Goal: Task Accomplishment & Management: Manage account settings

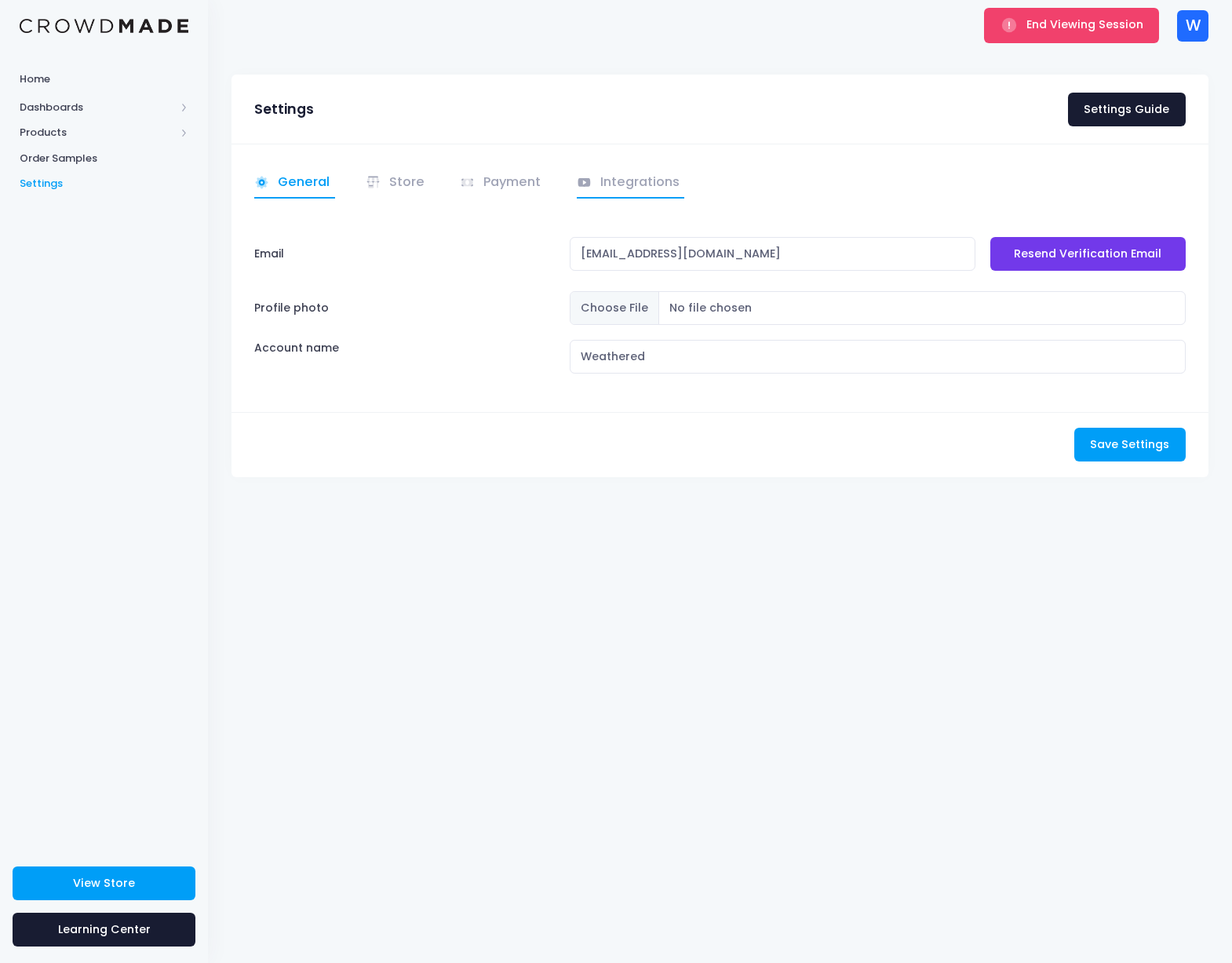
click at [623, 183] on link "Integrations" at bounding box center [631, 183] width 108 height 30
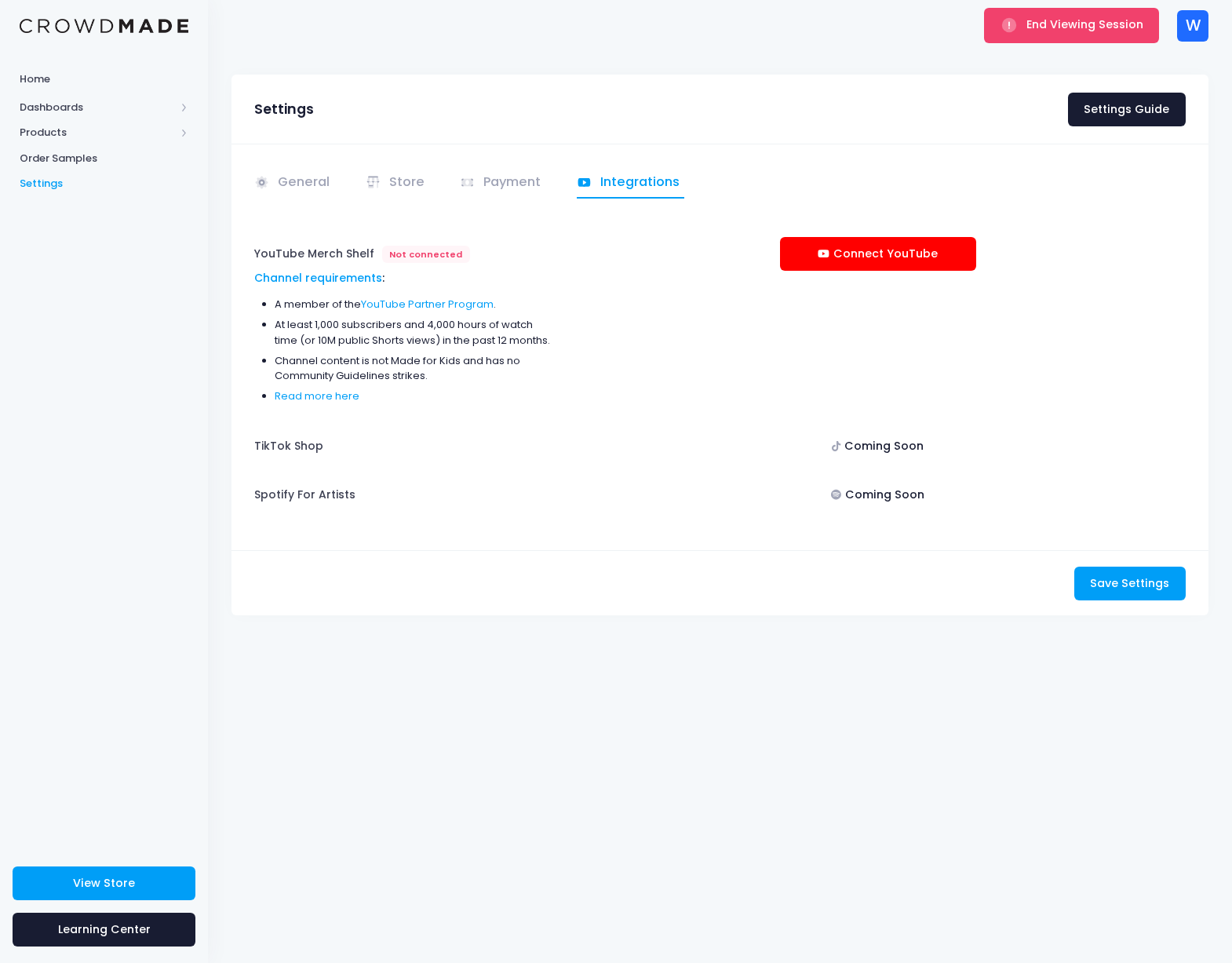
click at [1025, 45] on div "End Viewing Session" at bounding box center [1072, 26] width 185 height 51
click at [1029, 39] on button "End Viewing Session" at bounding box center [1072, 25] width 175 height 34
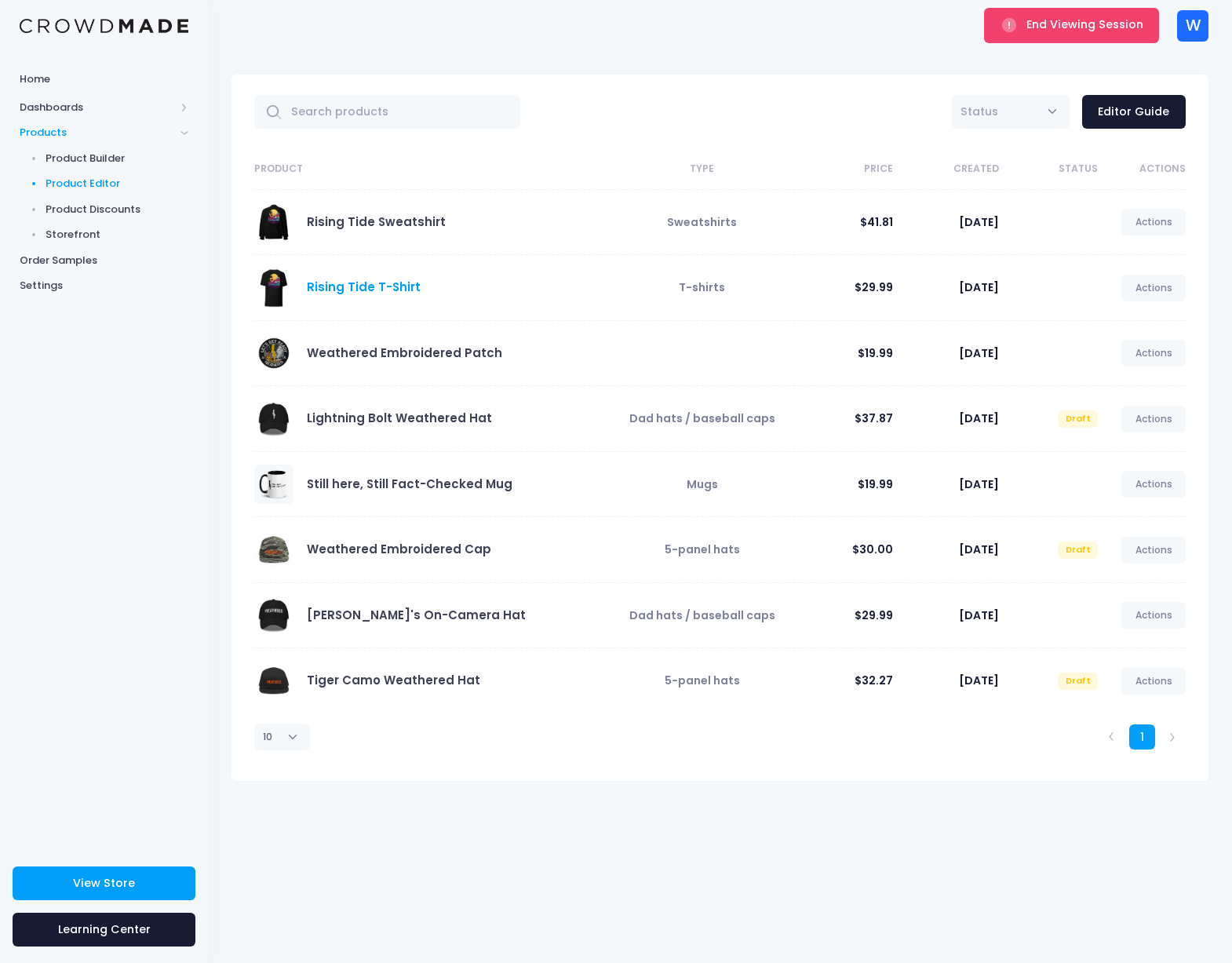
click at [385, 285] on link "Rising Tide T-Shirt" at bounding box center [364, 286] width 114 height 16
click at [354, 285] on link "Rising Tide T-Shirt" at bounding box center [364, 286] width 114 height 16
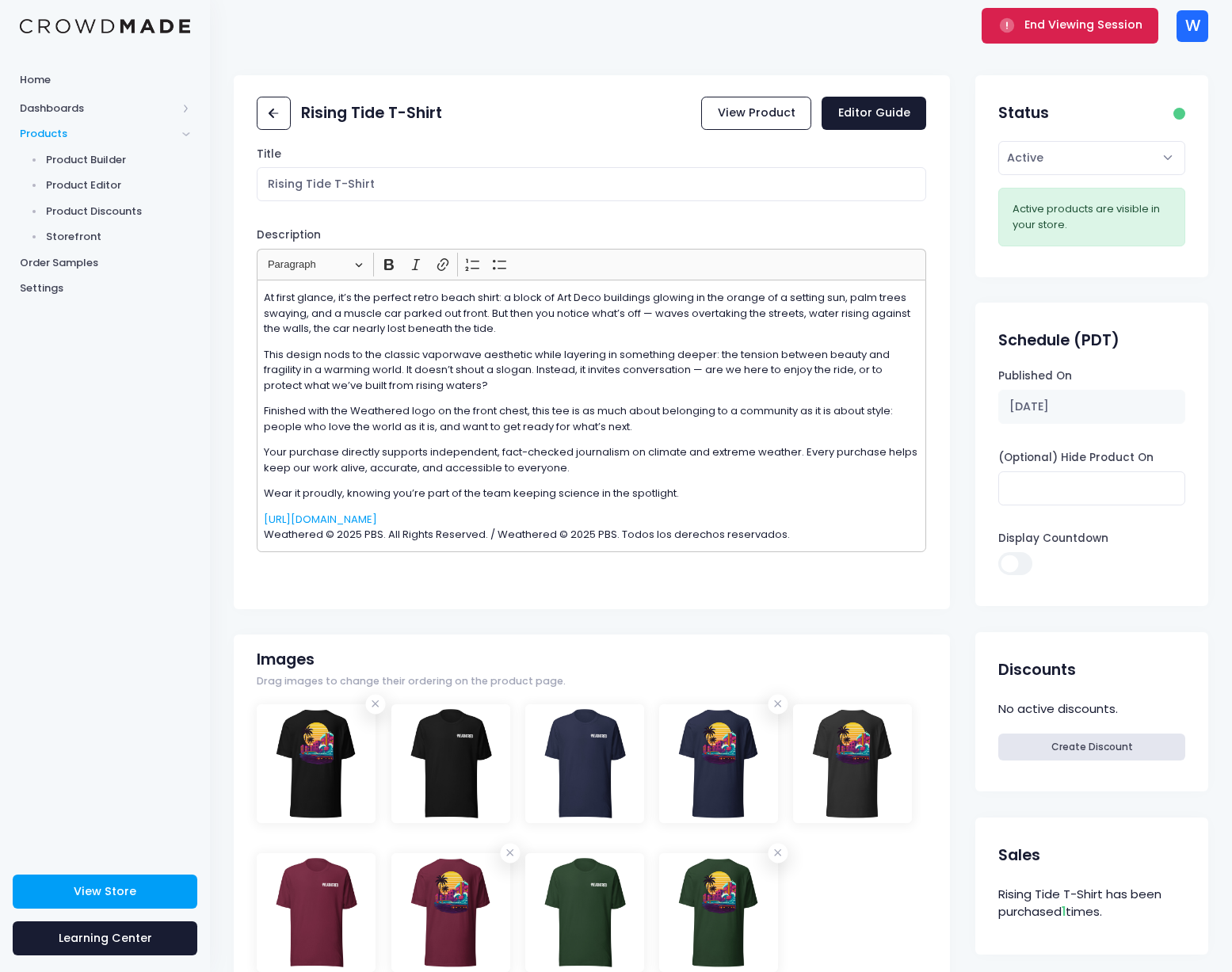
click at [1054, 27] on span "End Viewing Session" at bounding box center [1083, 24] width 118 height 16
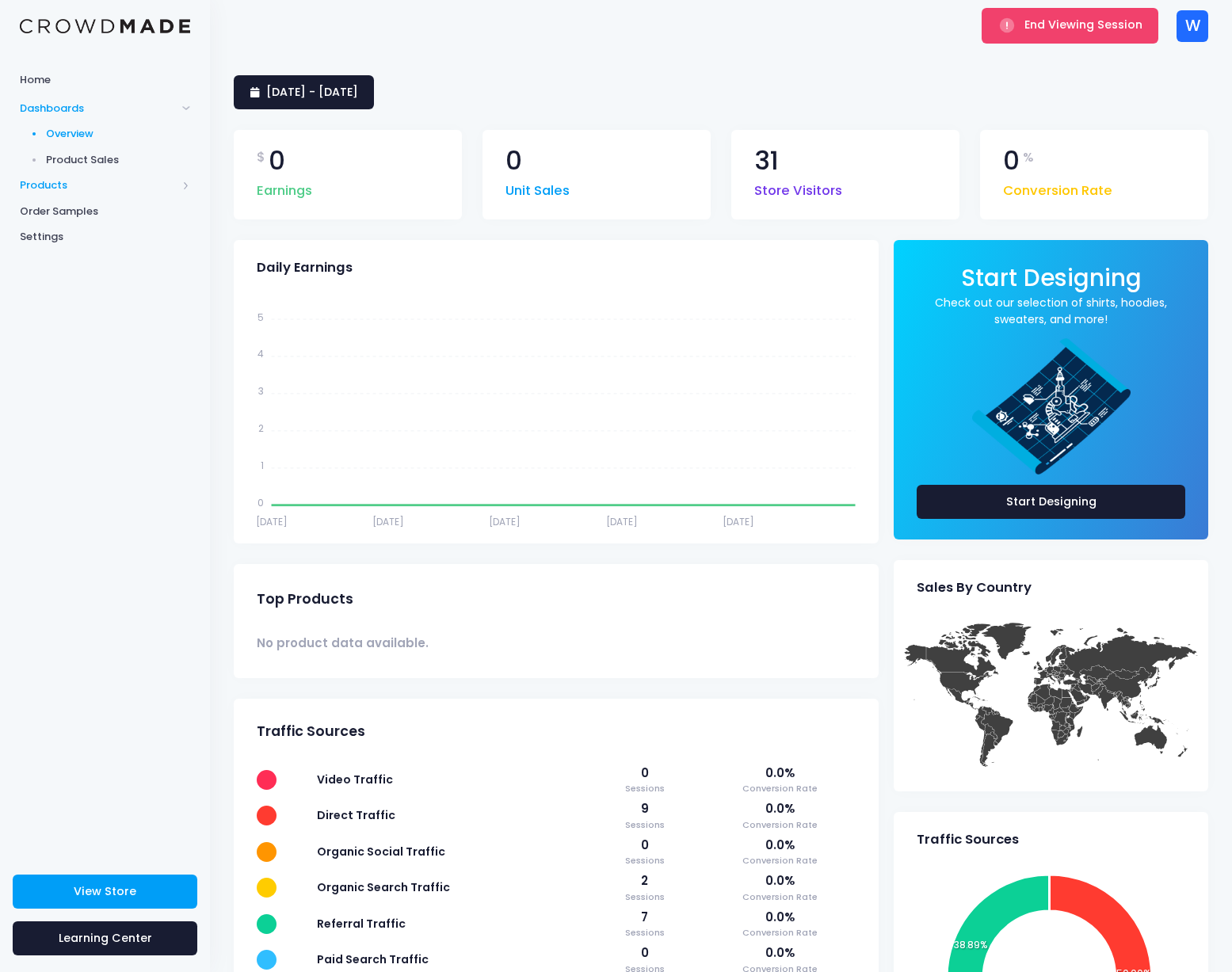
click at [67, 178] on span "Products" at bounding box center [99, 186] width 157 height 16
click at [91, 178] on span "Product Editor" at bounding box center [119, 186] width 145 height 16
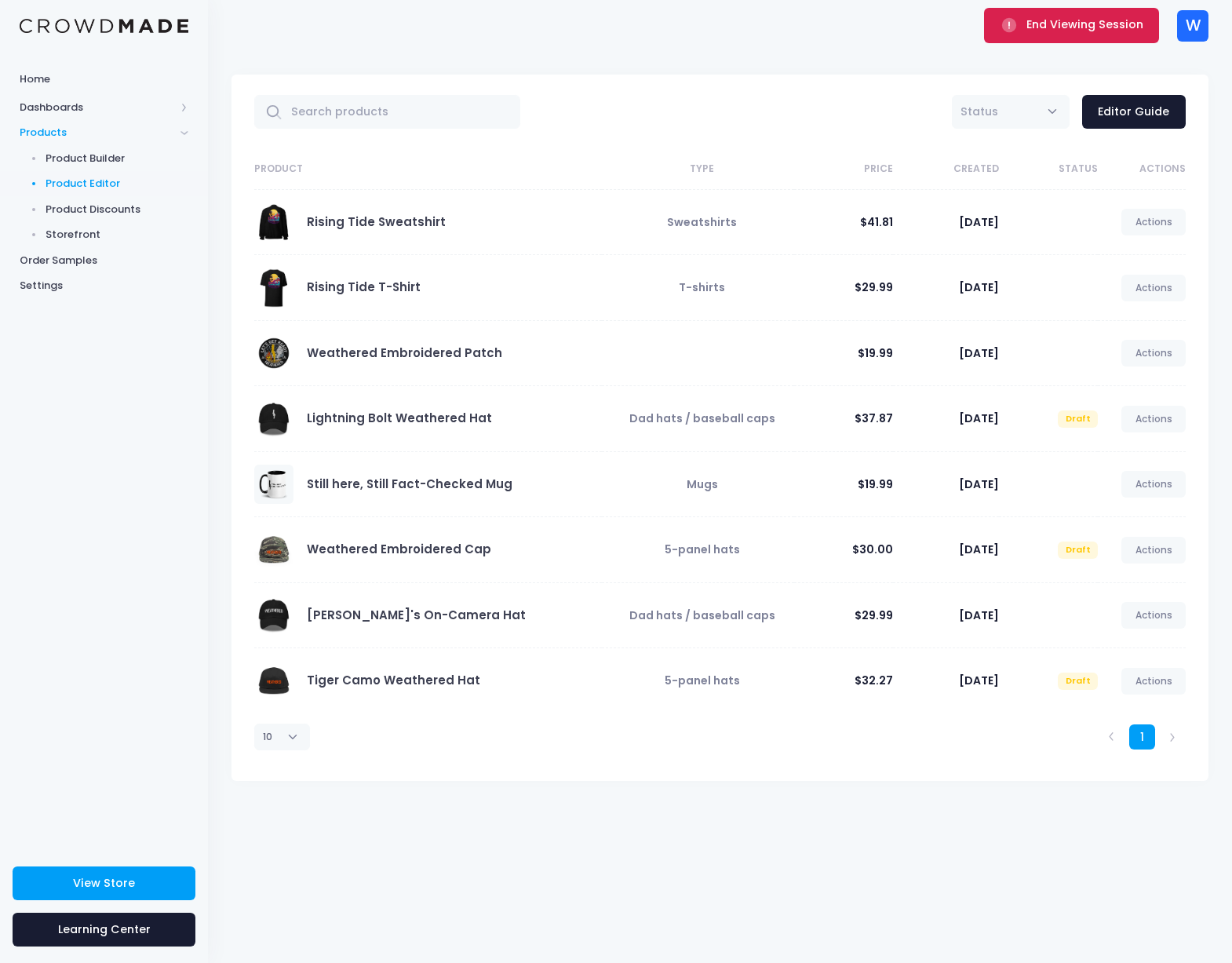
click at [1078, 26] on span "End Viewing Session" at bounding box center [1084, 24] width 117 height 16
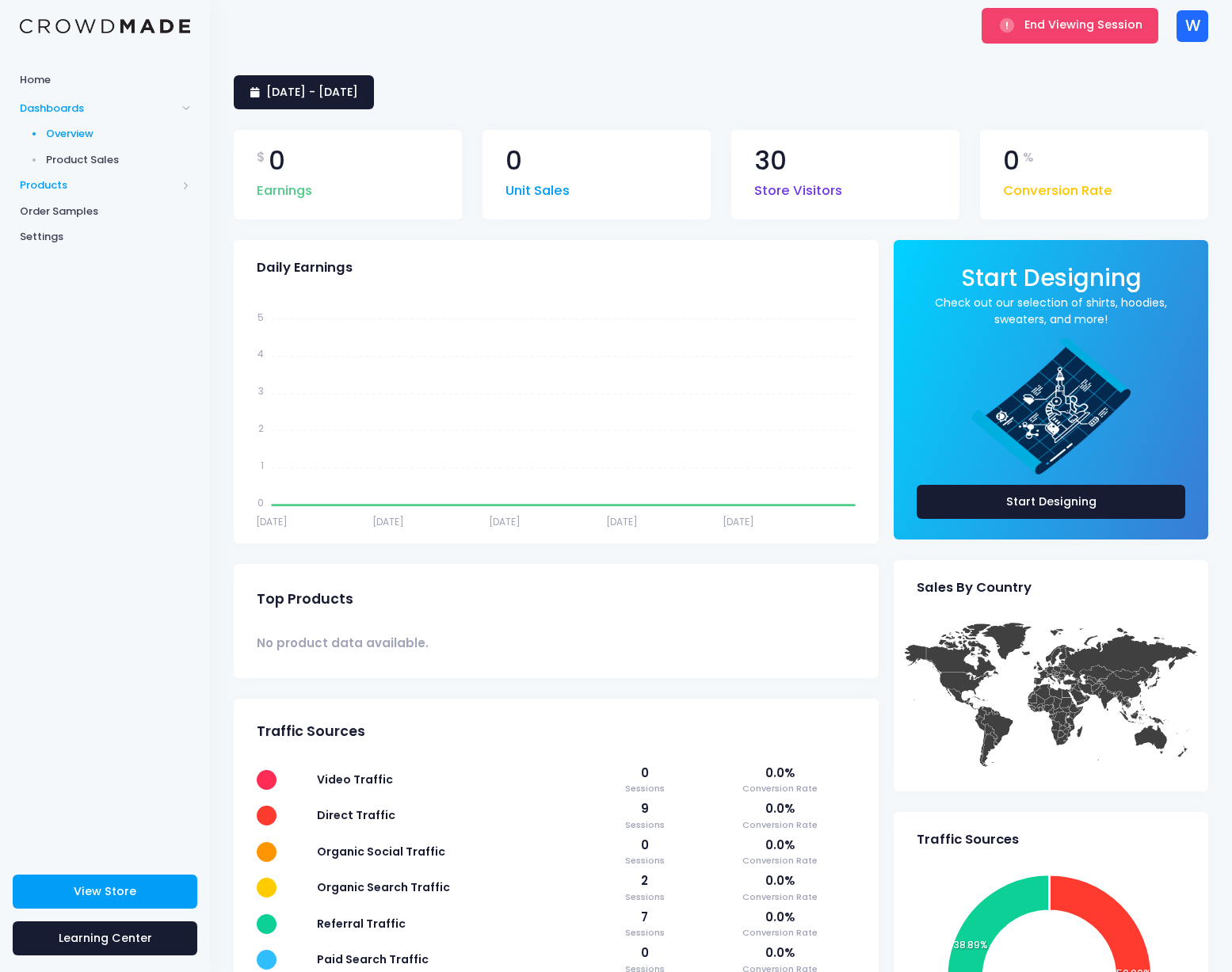
click at [96, 191] on span "Products" at bounding box center [104, 186] width 209 height 26
click at [108, 189] on span "Product Editor" at bounding box center [119, 186] width 145 height 16
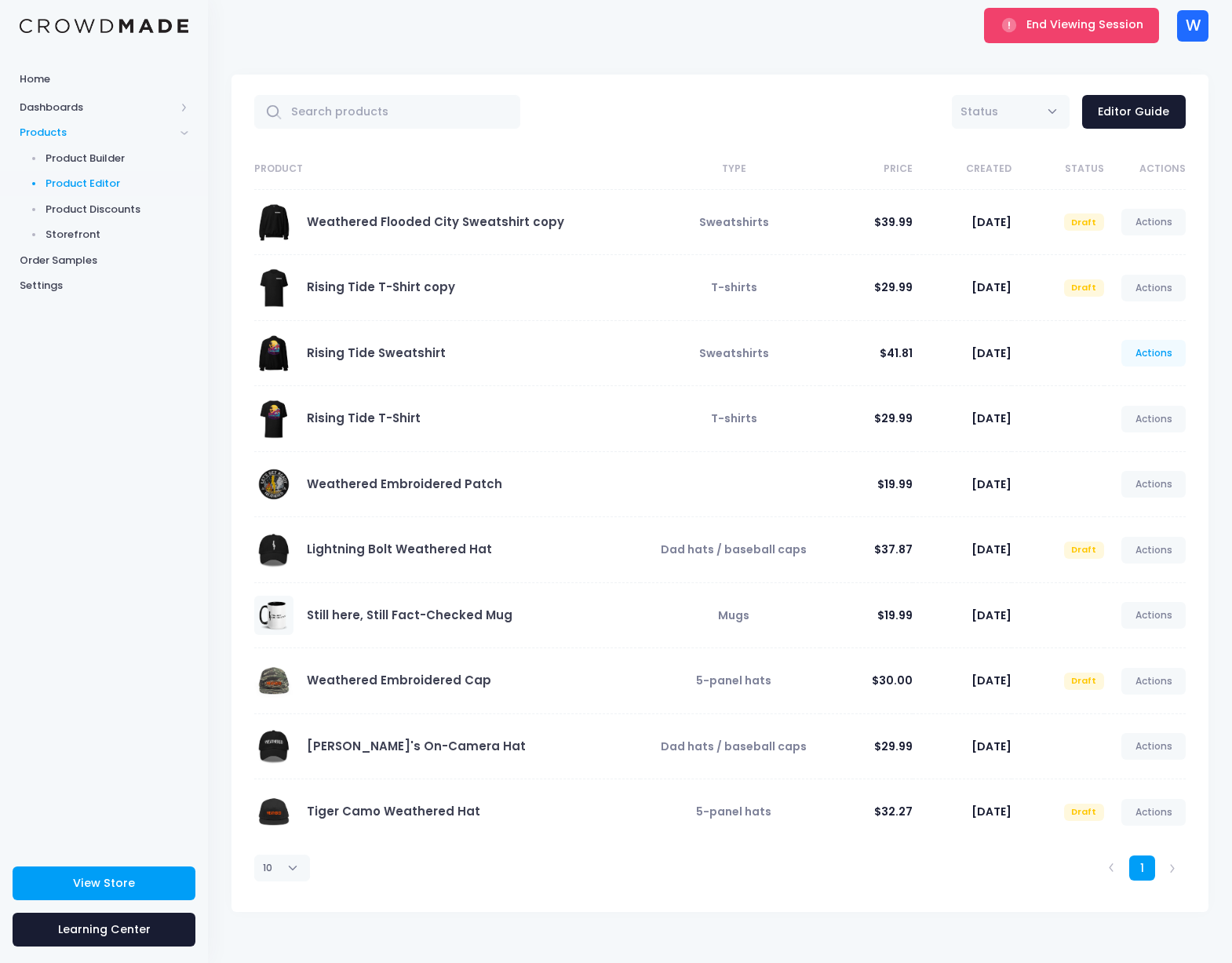
click at [1145, 350] on link "Actions" at bounding box center [1154, 354] width 64 height 27
click at [1127, 437] on link "Unpublish" at bounding box center [1137, 445] width 83 height 27
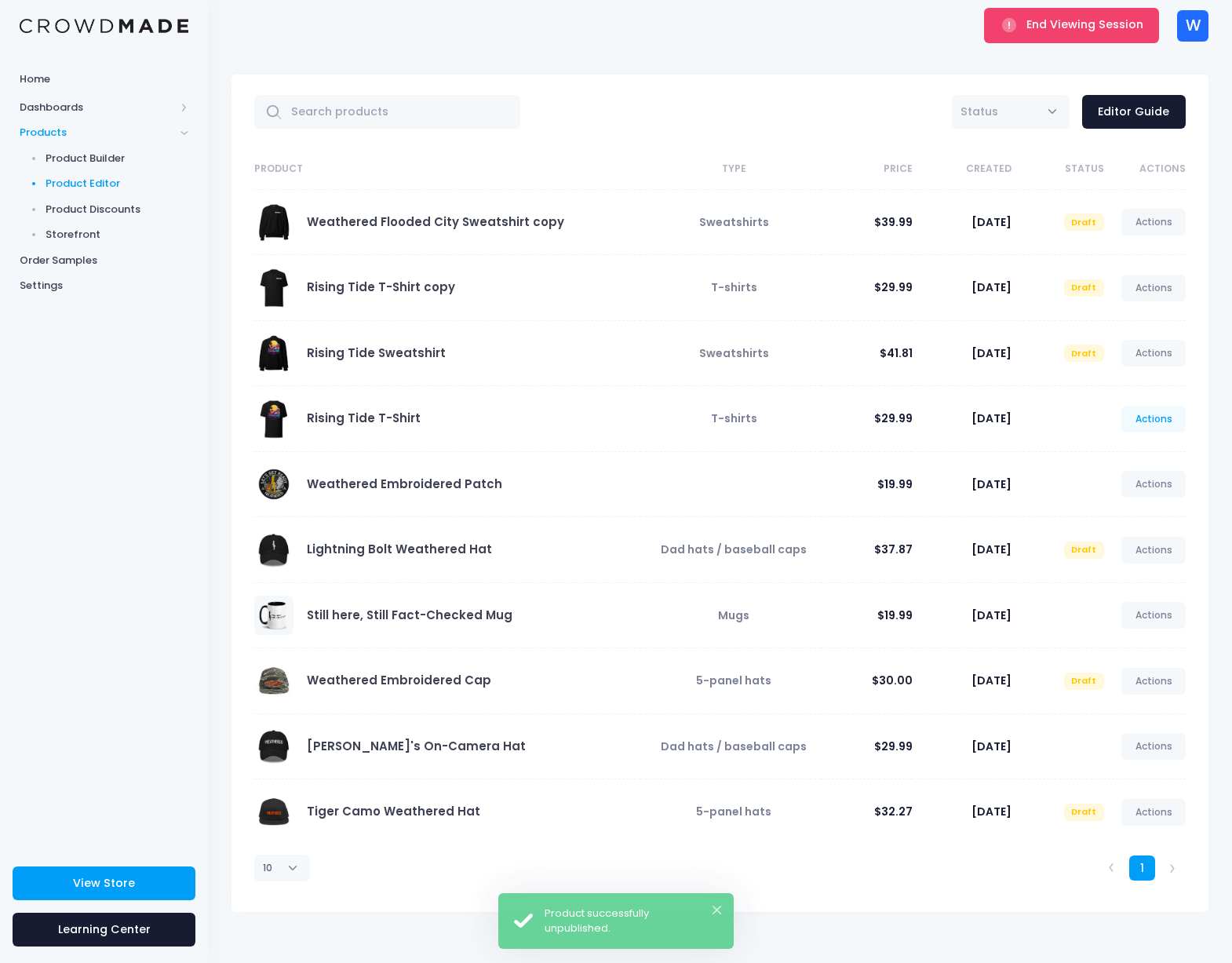
click at [1163, 418] on link "Actions" at bounding box center [1154, 419] width 64 height 27
click at [1125, 505] on link "Unpublish" at bounding box center [1137, 511] width 83 height 27
click at [366, 416] on link "Rising Tide T-Shirt" at bounding box center [364, 417] width 114 height 16
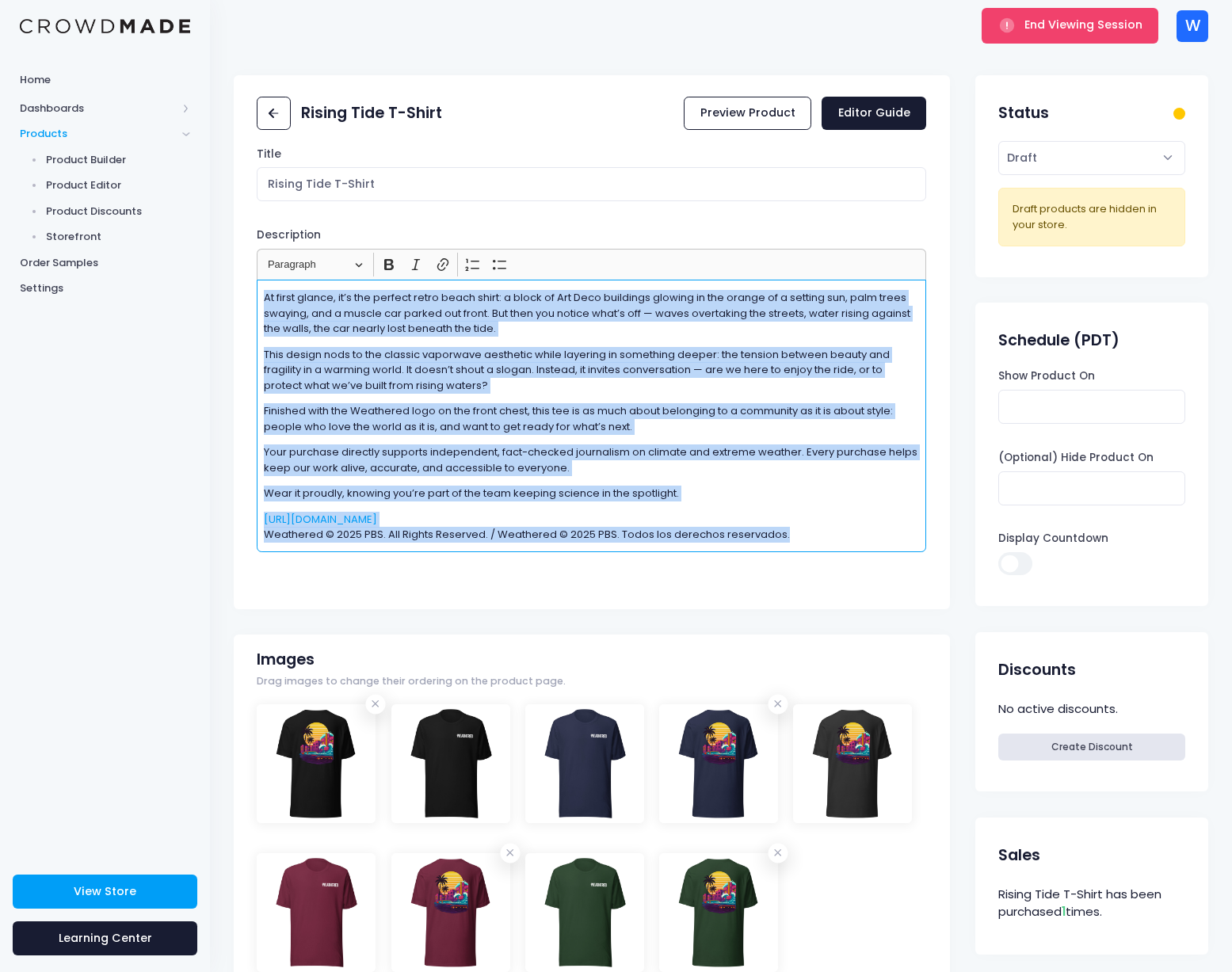
drag, startPoint x: 264, startPoint y: 293, endPoint x: 889, endPoint y: 555, distance: 677.7
click at [889, 555] on div "Title Rising Tide T-Shirt Description Rich Text Editor Heading Paragraph Paragr…" at bounding box center [591, 372] width 716 height 453
copy div "At first glance, it’s the perfect retro beach shirt: a block of Art Deco buildi…"
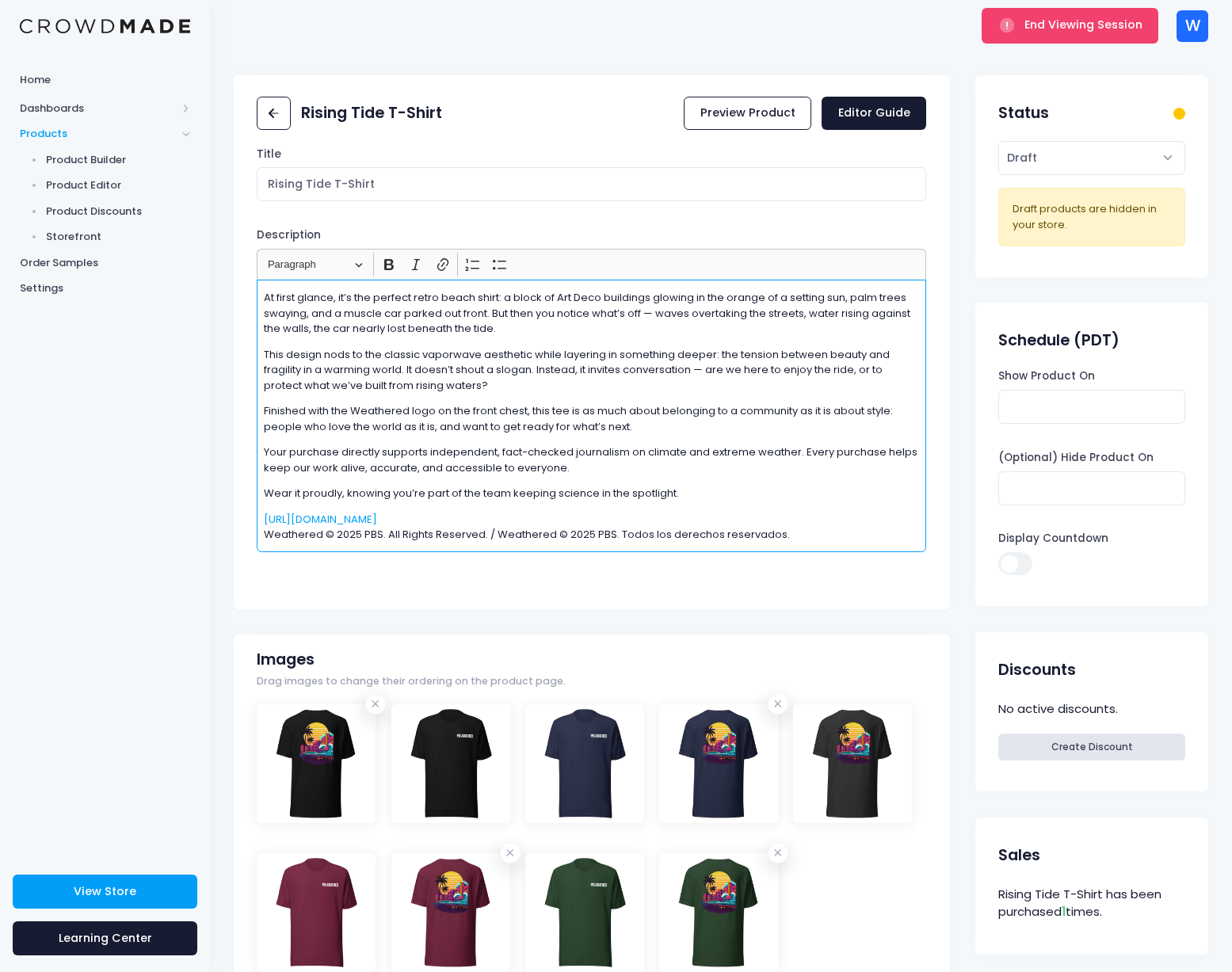
click at [184, 427] on div "Home Dashboards Overview Product Sales Products Product Builder Product Editor …" at bounding box center [104, 456] width 209 height 784
click at [533, 85] on div "Rising Tide T-Shirt Preview Product Editor Guide" at bounding box center [591, 113] width 716 height 55
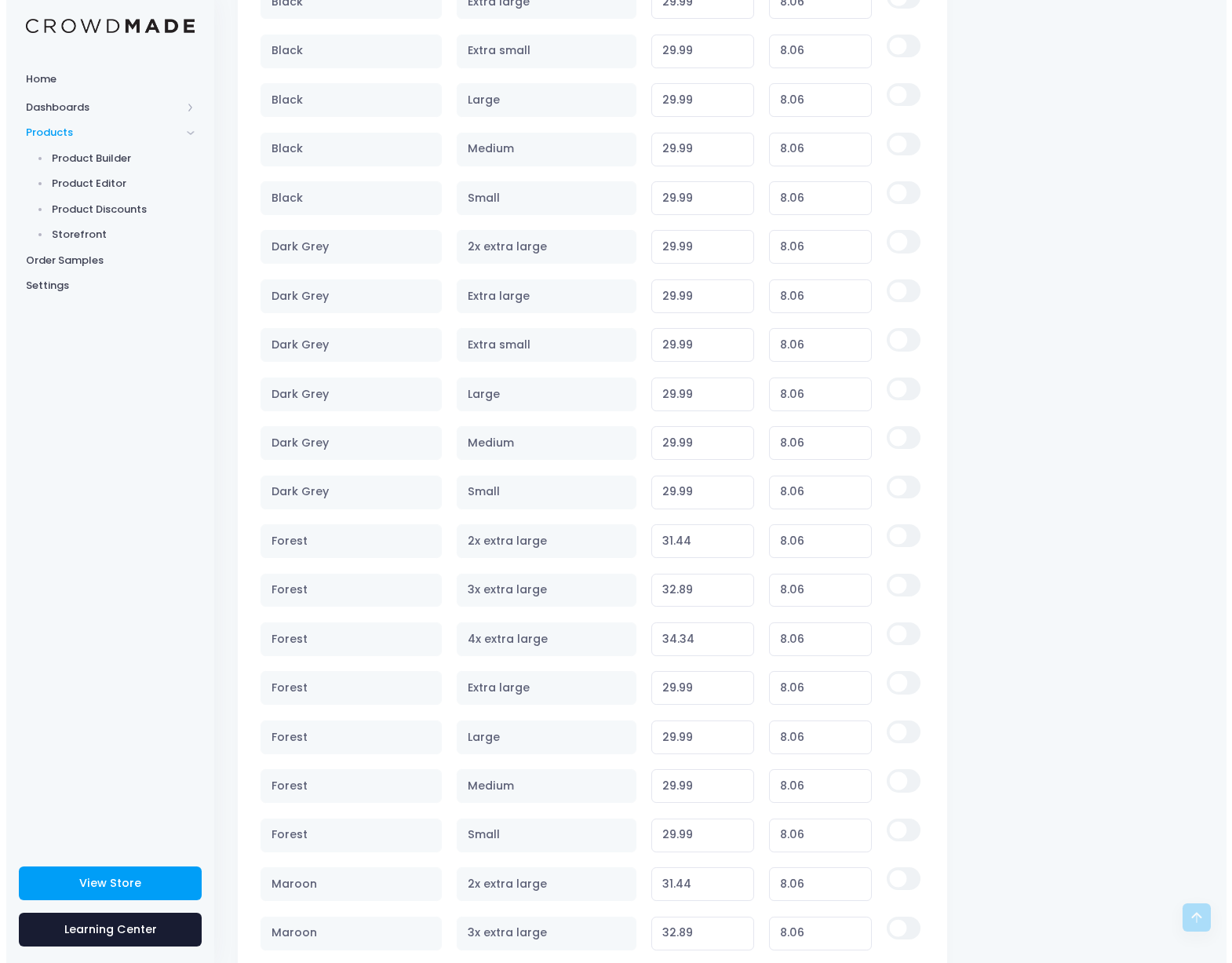
scroll to position [2301, 0]
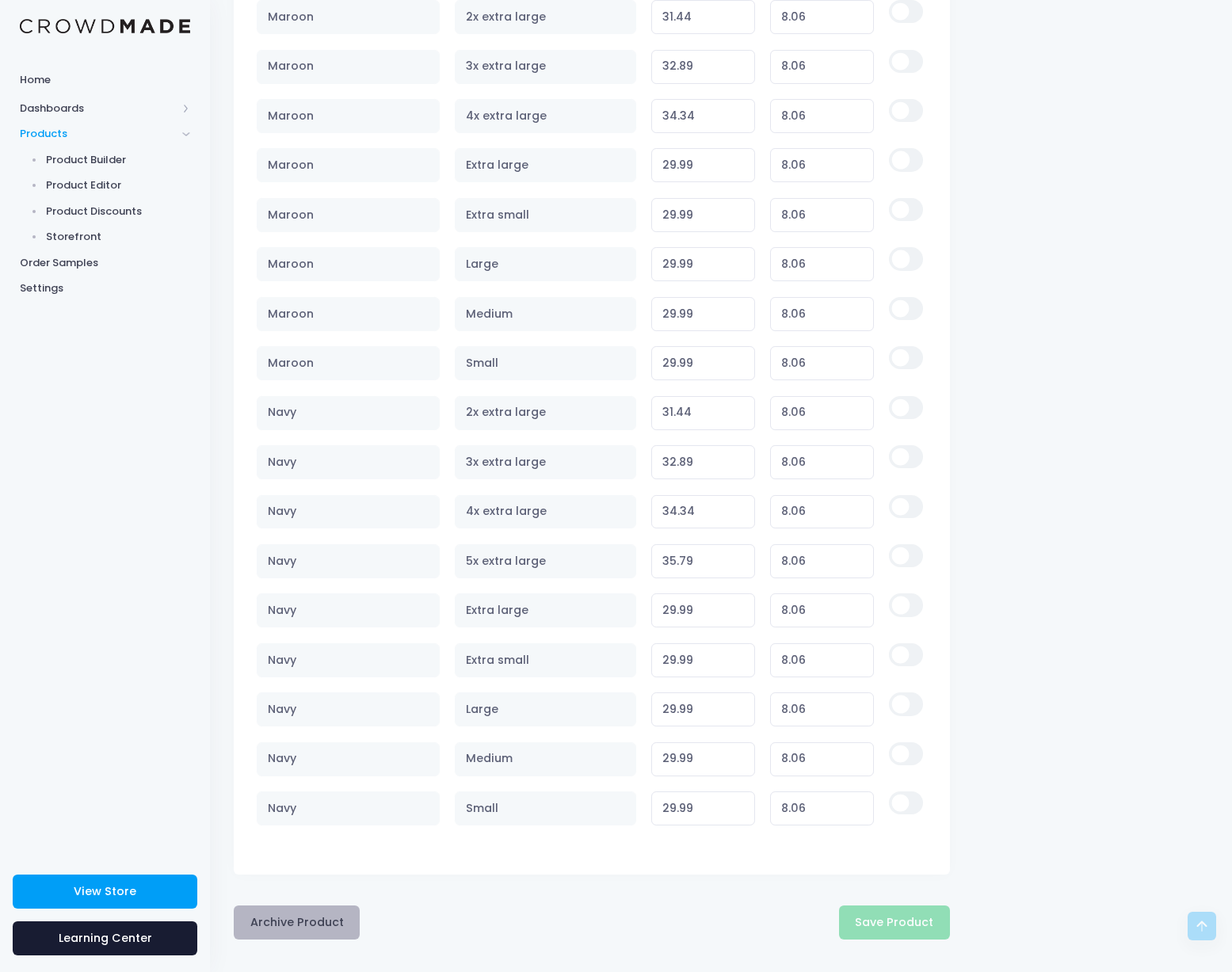
click at [288, 906] on button "Archive Product" at bounding box center [297, 923] width 126 height 34
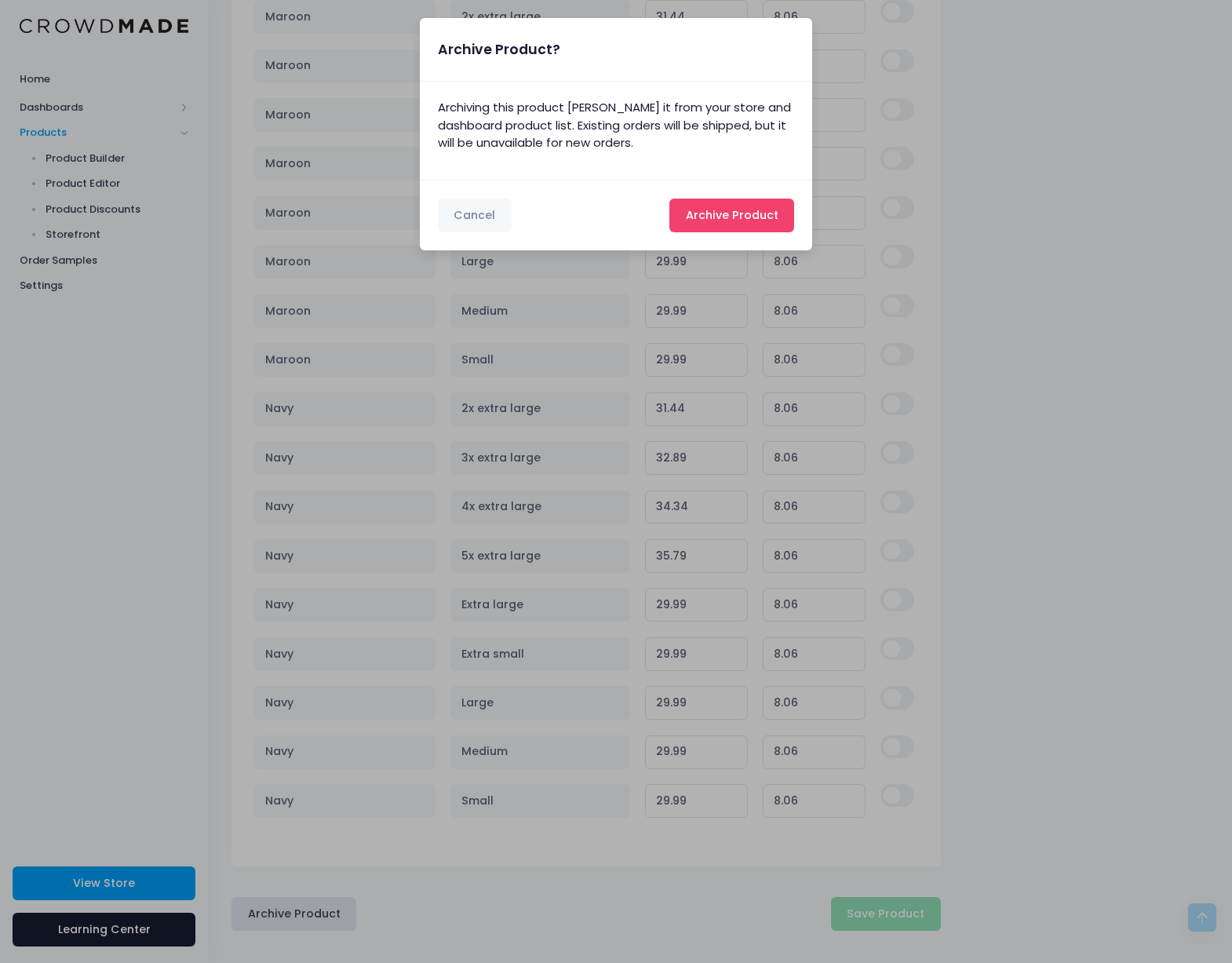
click at [724, 218] on span "Archive Product" at bounding box center [733, 215] width 93 height 16
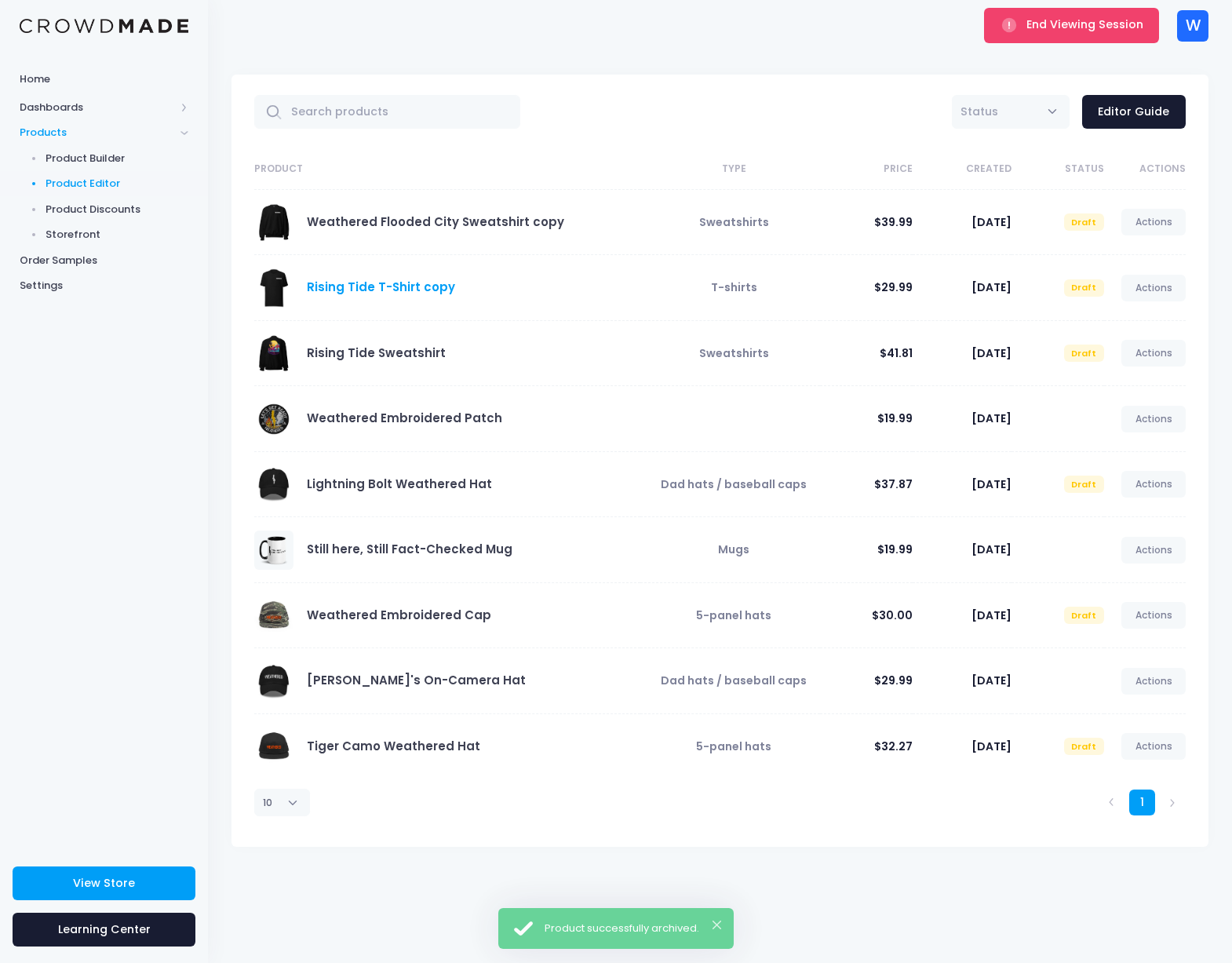
click at [390, 289] on link "Rising Tide T-Shirt copy" at bounding box center [381, 286] width 149 height 16
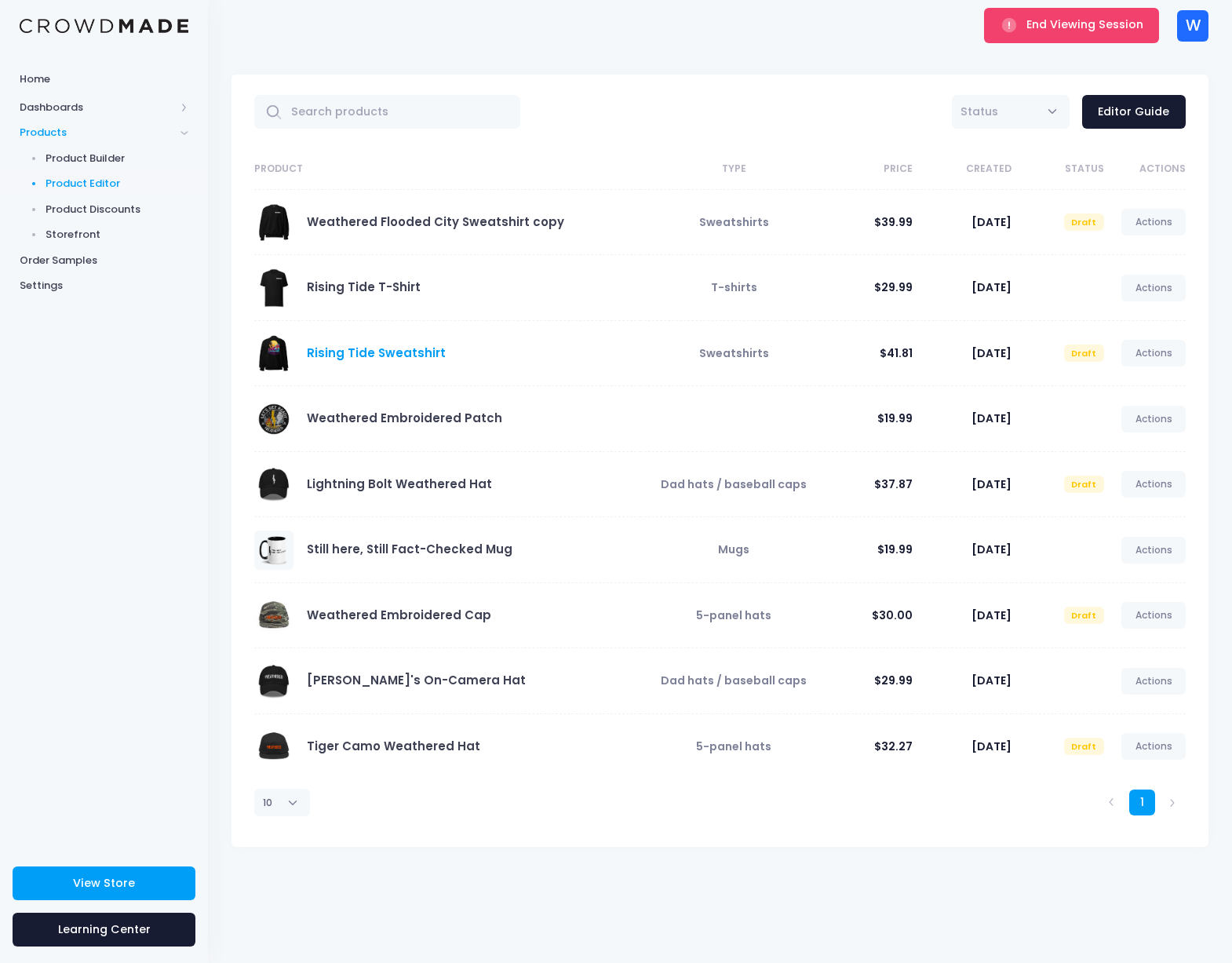
click at [420, 355] on link "Rising Tide Sweatshirt" at bounding box center [376, 353] width 139 height 16
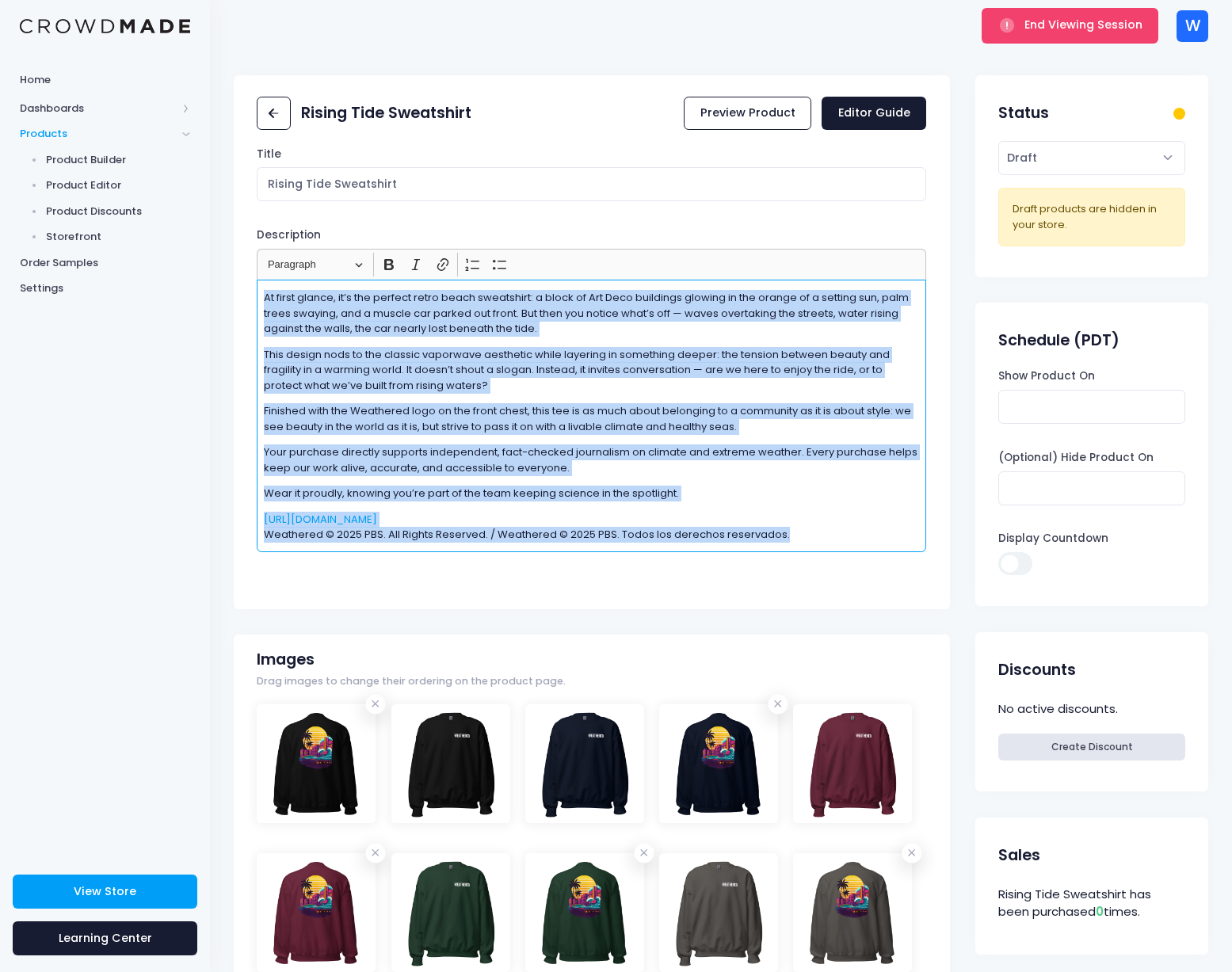
drag, startPoint x: 260, startPoint y: 293, endPoint x: 842, endPoint y: 542, distance: 633.0
click at [842, 542] on div "At first glance, it’s the perfect retro beach sweatshirt: a block of Art Deco b…" at bounding box center [591, 415] width 670 height 273
copy div "At first glance, it’s the perfect retro beach sweatshirt: a block of Art Deco b…"
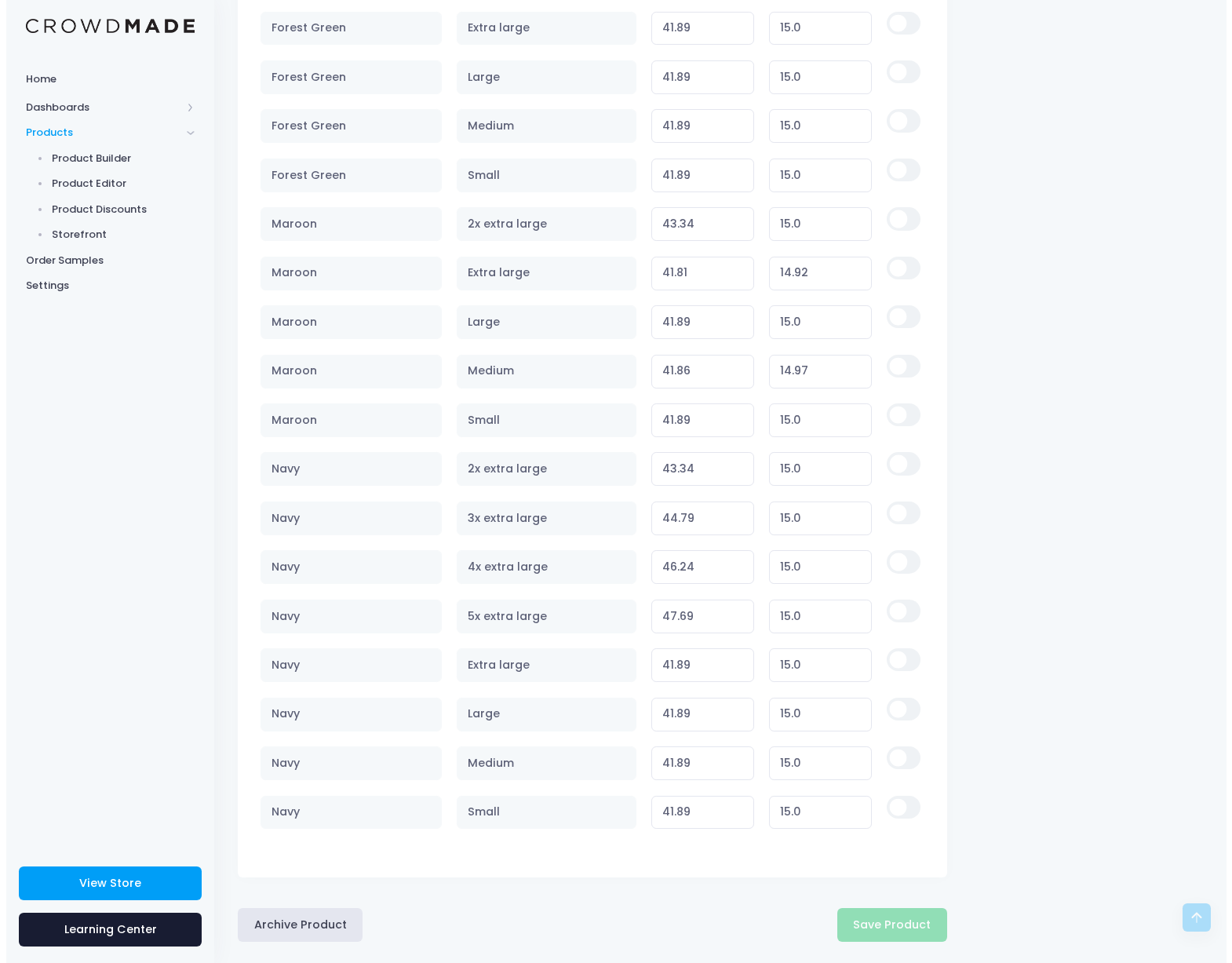
scroll to position [2204, 0]
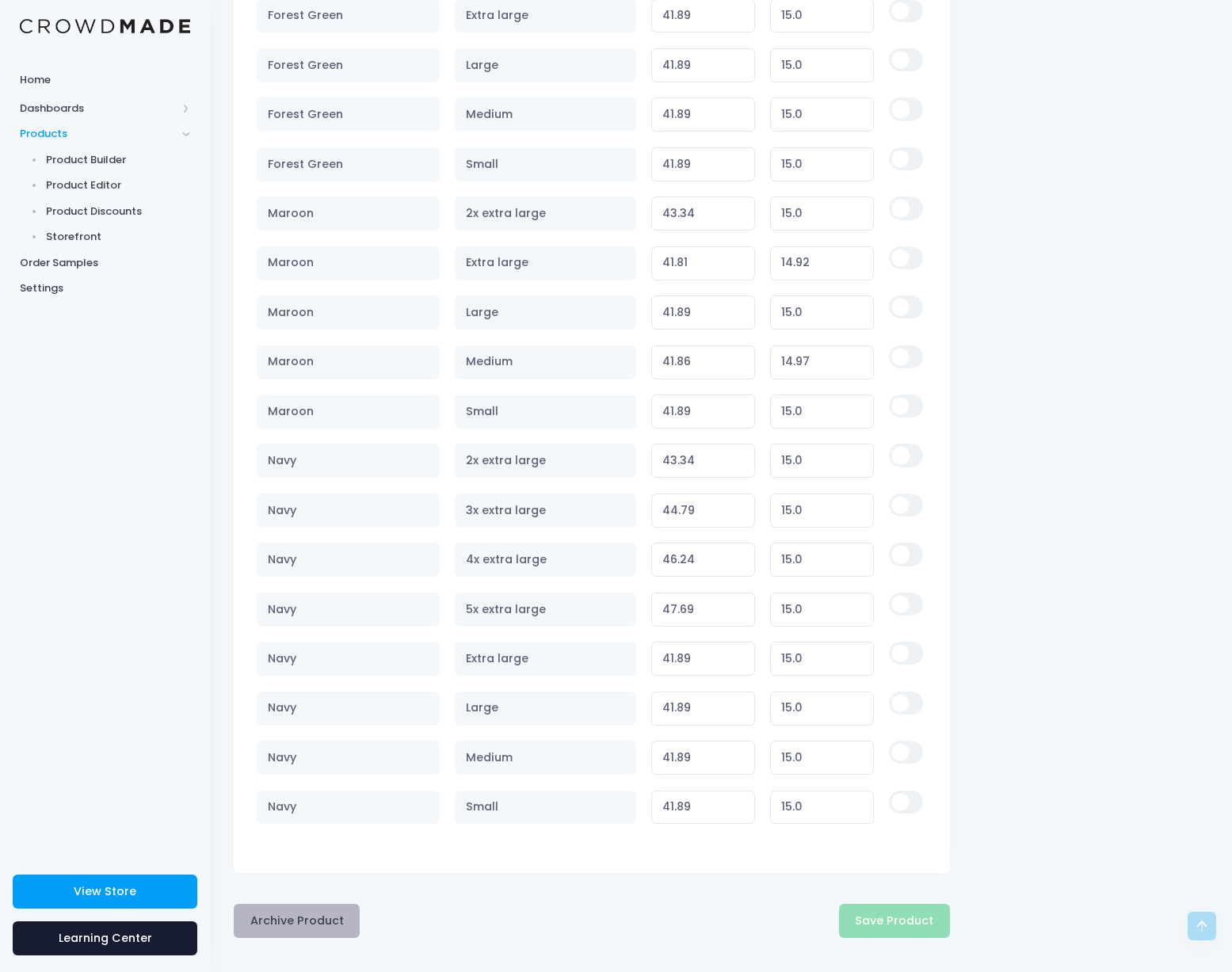
click at [288, 914] on button "Archive Product" at bounding box center [297, 921] width 126 height 34
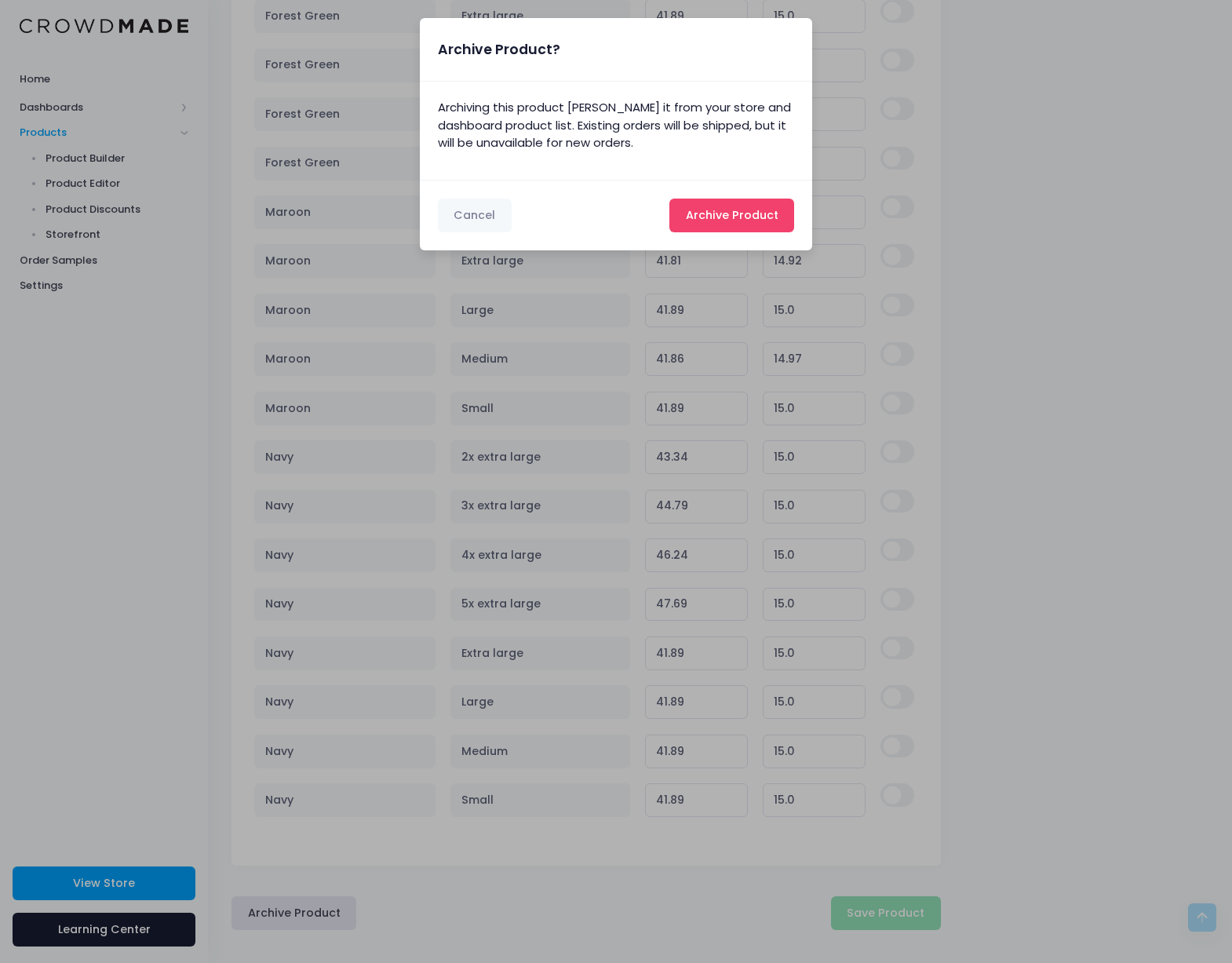
click at [749, 222] on button "Archive Product Archiving..." at bounding box center [732, 216] width 125 height 34
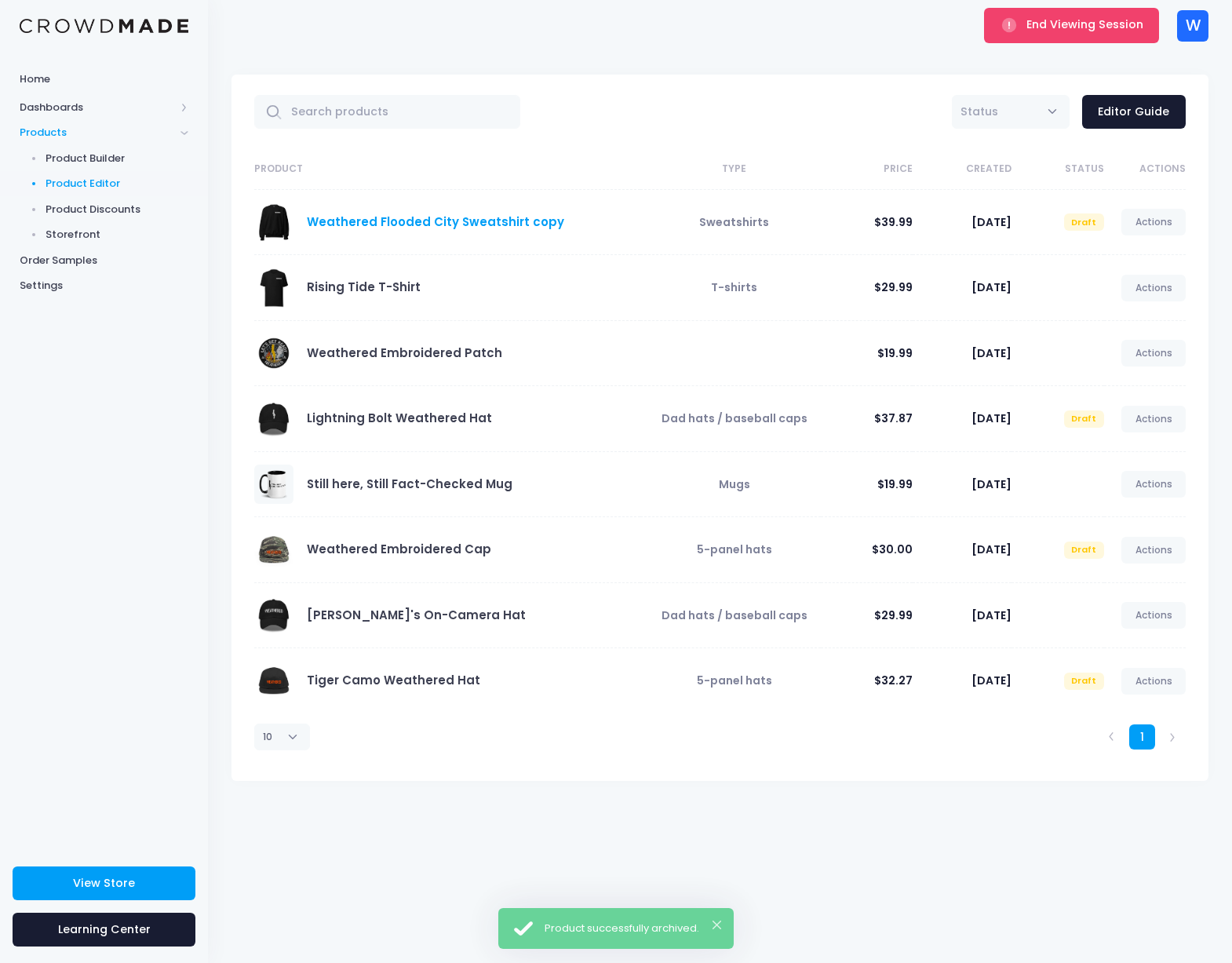
click at [455, 224] on link "Weathered Flooded City Sweatshirt copy" at bounding box center [436, 221] width 258 height 16
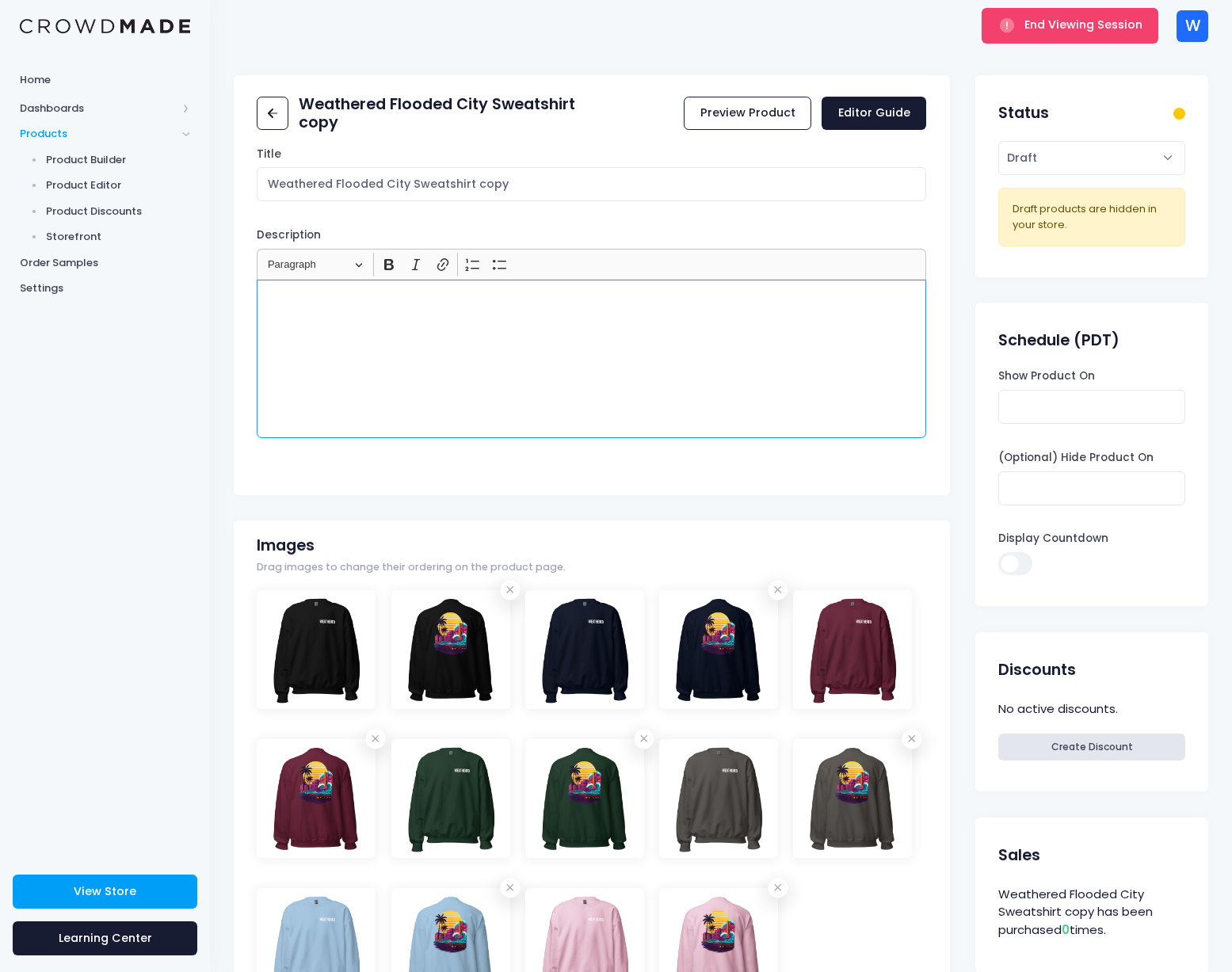
click at [376, 298] on p "Rich Text Editor, main" at bounding box center [592, 298] width 656 height 16
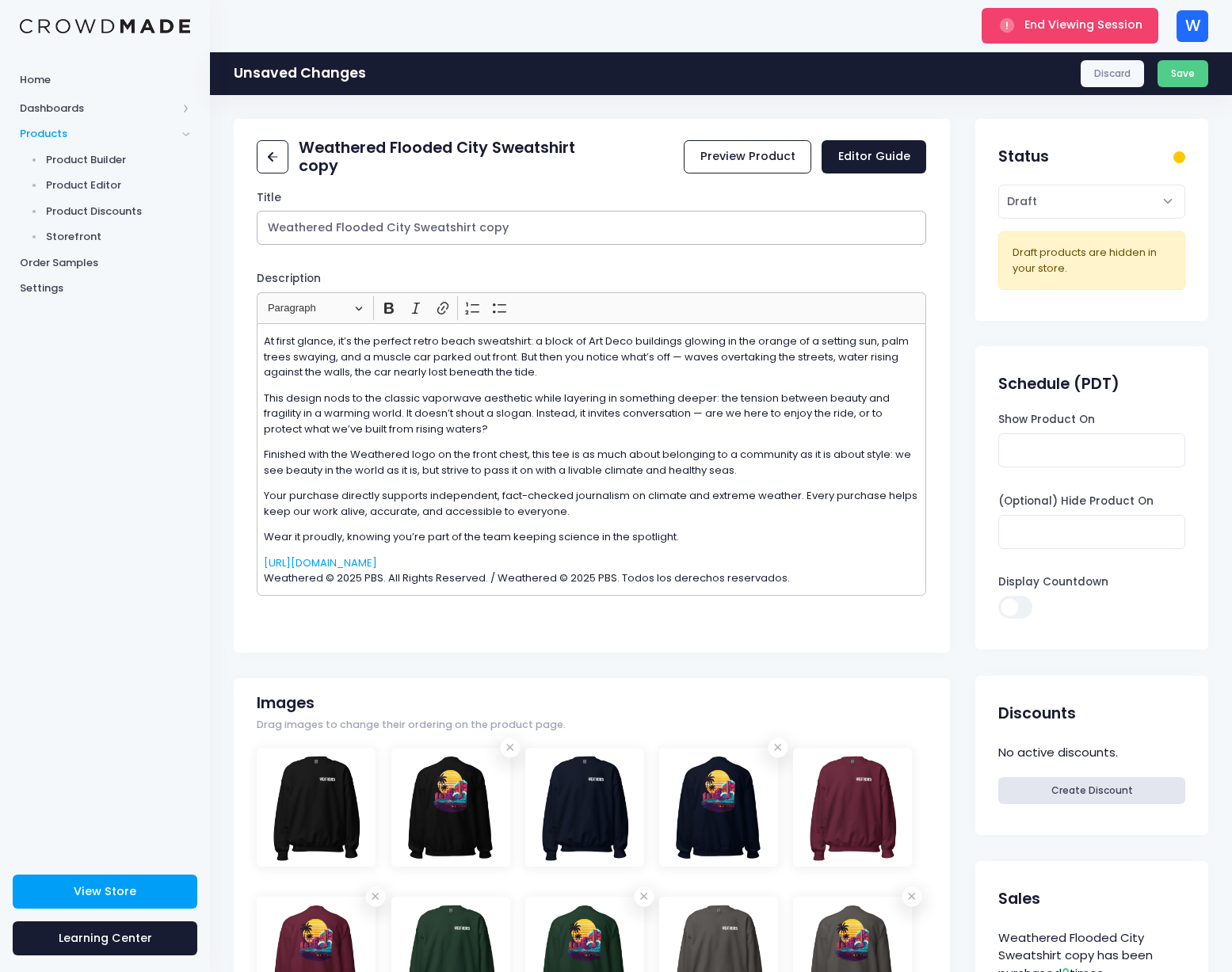
click at [535, 233] on input "Weathered Flooded City Sweatshirt copy" at bounding box center [591, 228] width 670 height 34
click at [535, 232] on input "Weathered Flooded City Sweatshirt copy" at bounding box center [591, 228] width 670 height 34
type input "Rising Tide Sweatshirt"
select select "active"
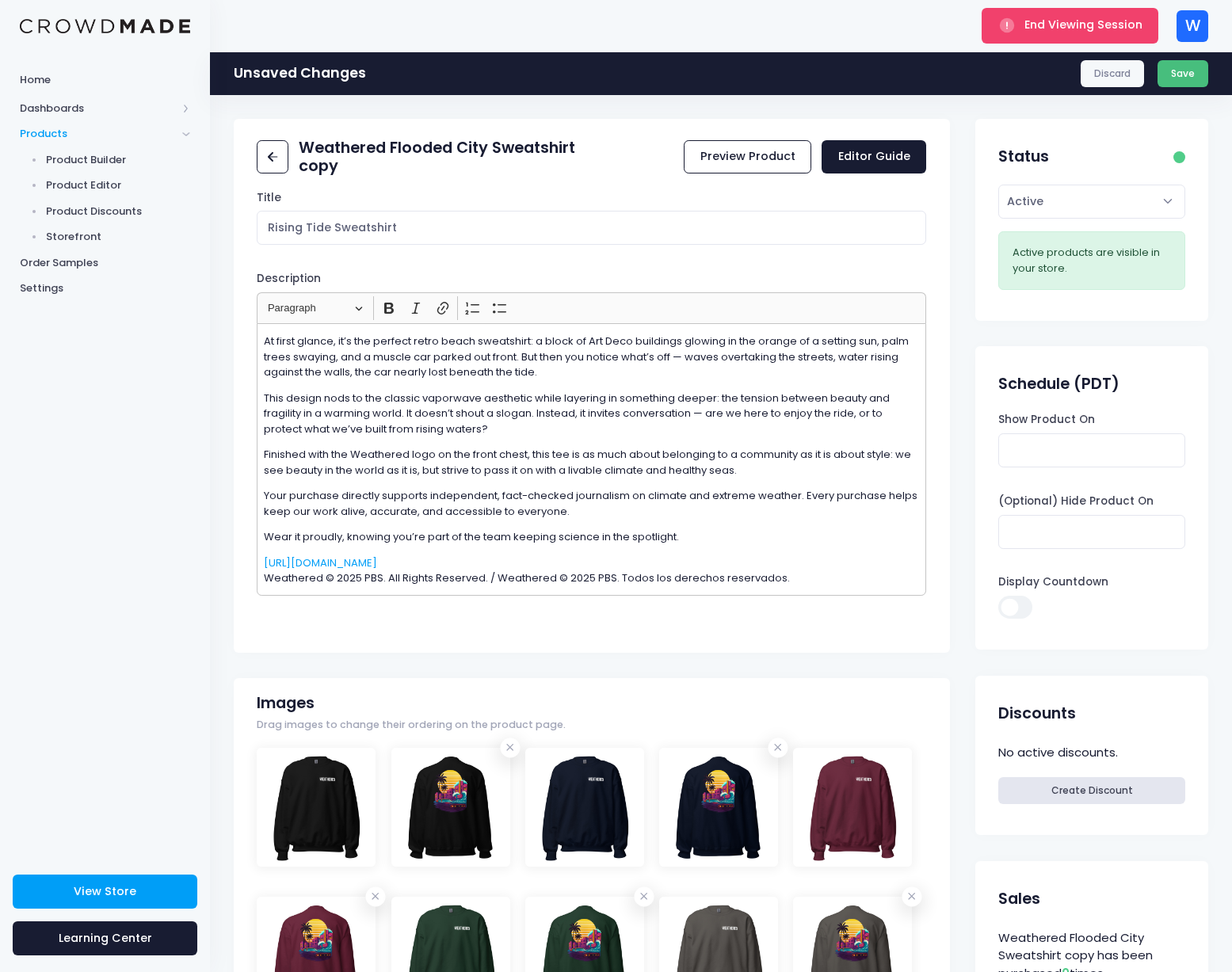
click at [1198, 80] on button "Save" at bounding box center [1183, 74] width 52 height 27
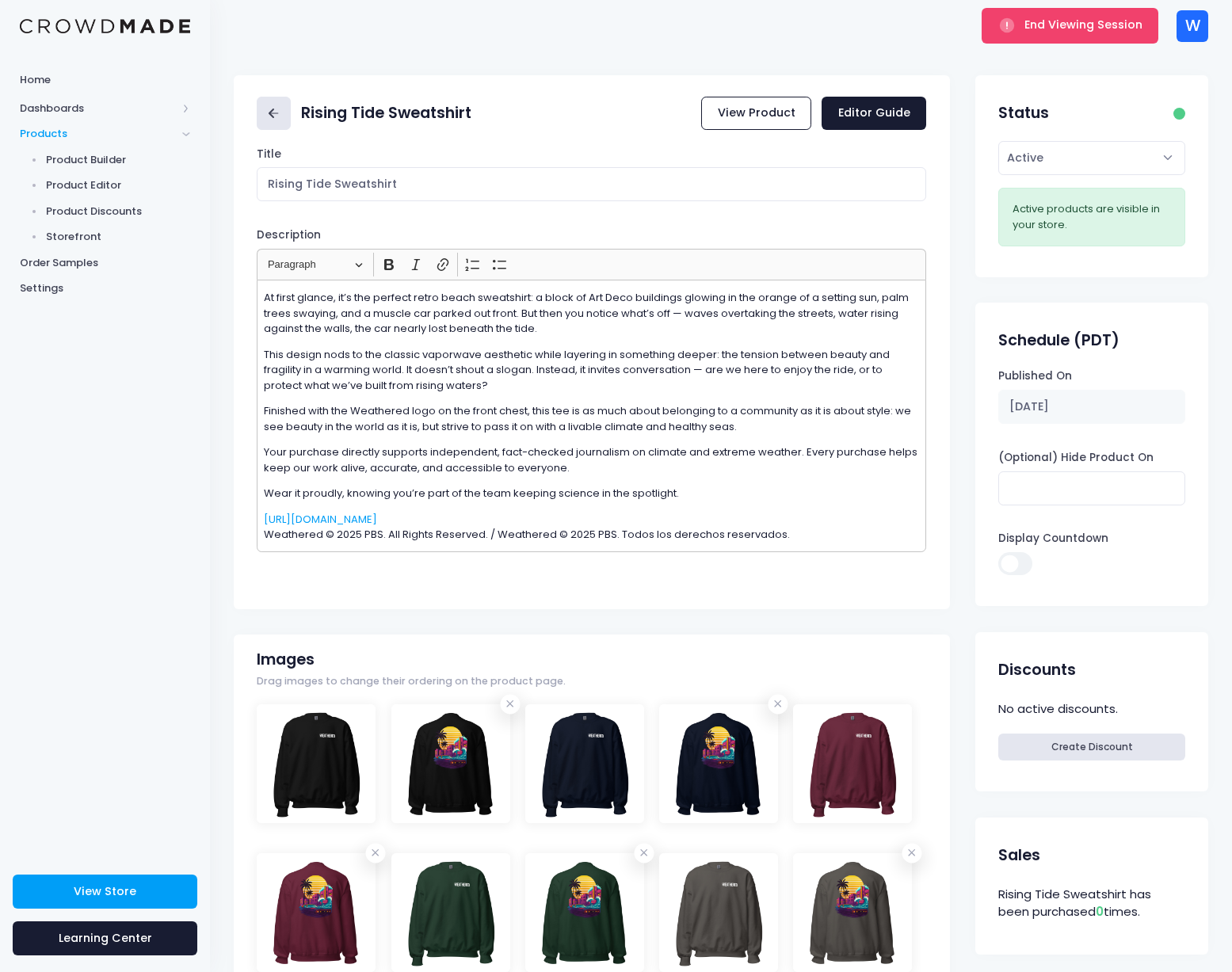
click at [282, 118] on icon at bounding box center [274, 113] width 18 height 18
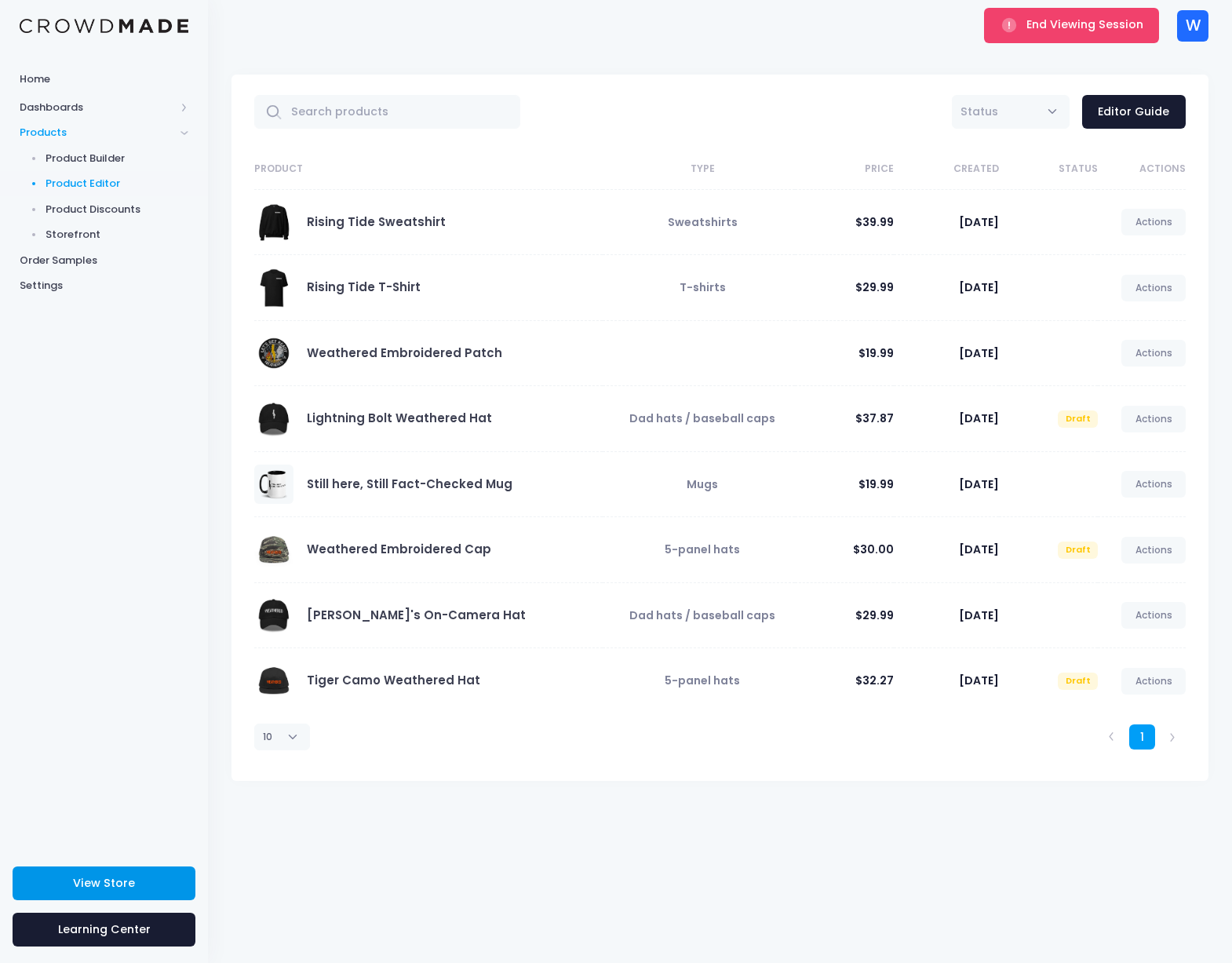
click at [135, 880] on link "View Store" at bounding box center [103, 883] width 183 height 34
click at [1047, 34] on button "End Viewing Session" at bounding box center [1072, 25] width 175 height 34
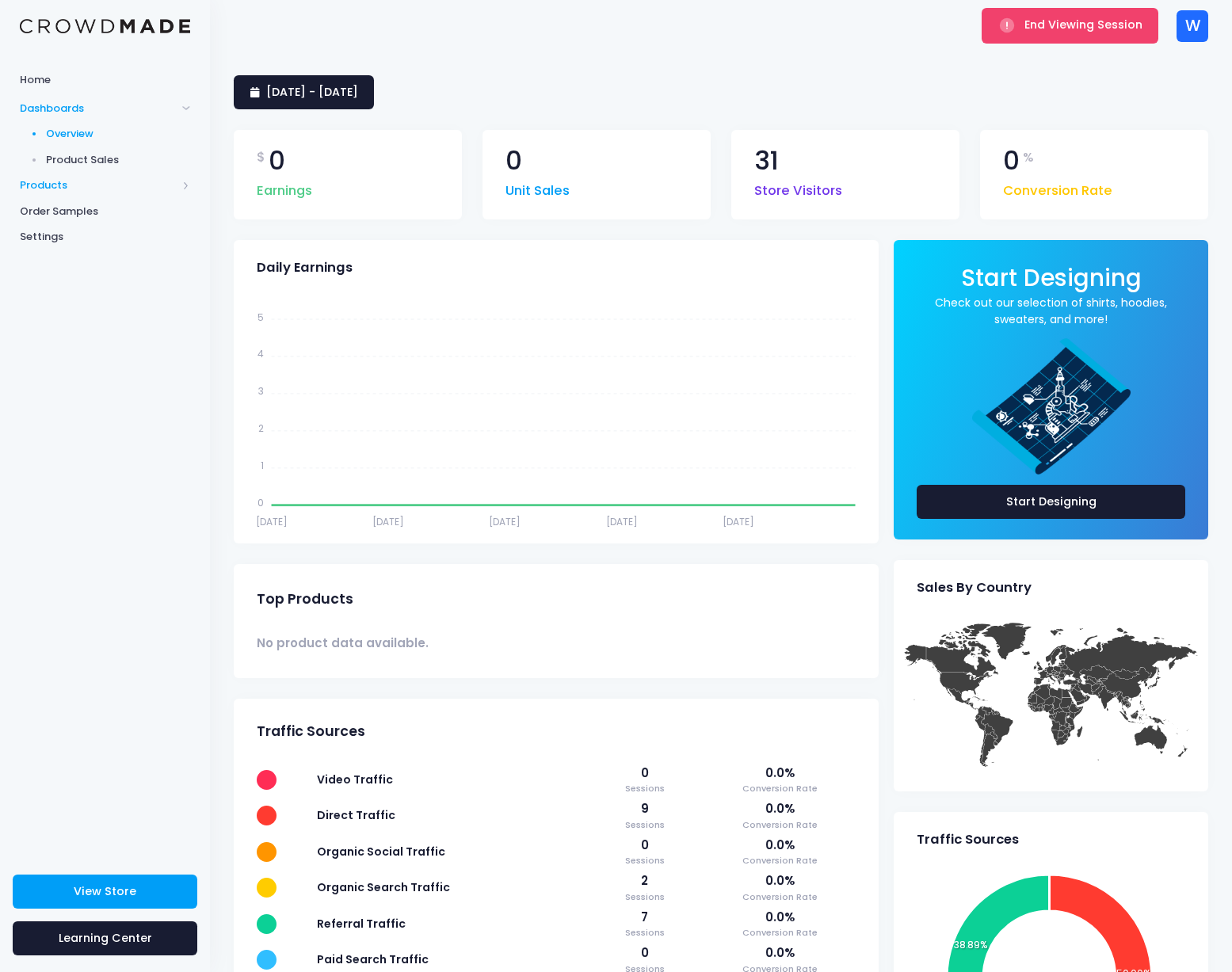
click at [82, 182] on span "Products" at bounding box center [99, 186] width 157 height 16
click at [94, 187] on span "Product Editor" at bounding box center [119, 186] width 145 height 16
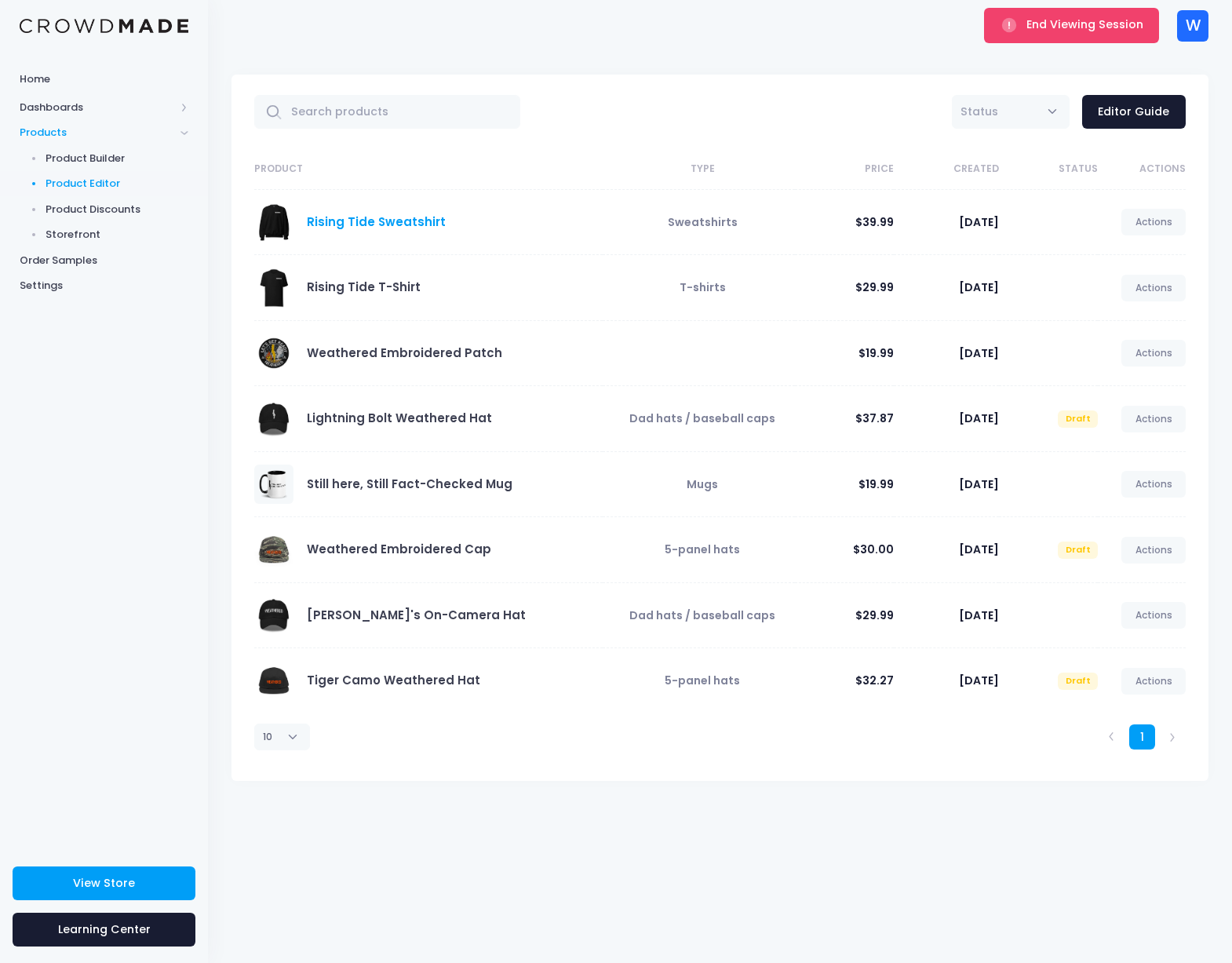
click at [397, 225] on link "Rising Tide Sweatshirt" at bounding box center [376, 221] width 139 height 16
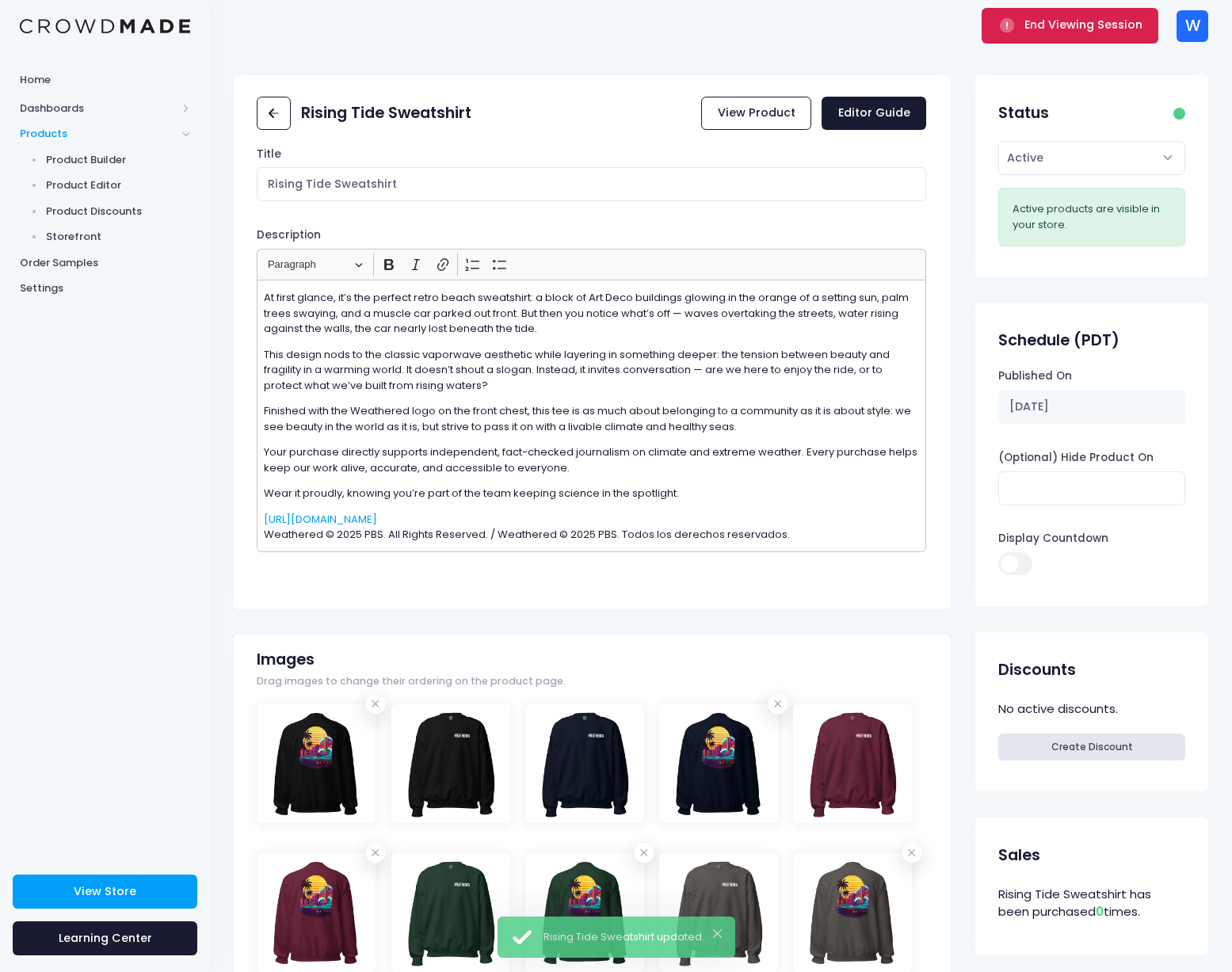
click at [1089, 31] on span "End Viewing Session" at bounding box center [1083, 24] width 118 height 16
